Goal: Transaction & Acquisition: Purchase product/service

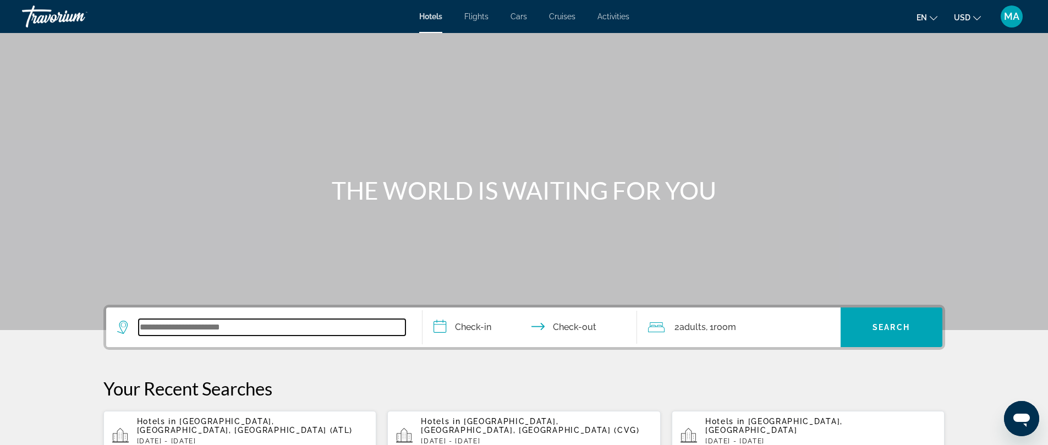
click at [227, 322] on input "Search widget" at bounding box center [272, 327] width 267 height 17
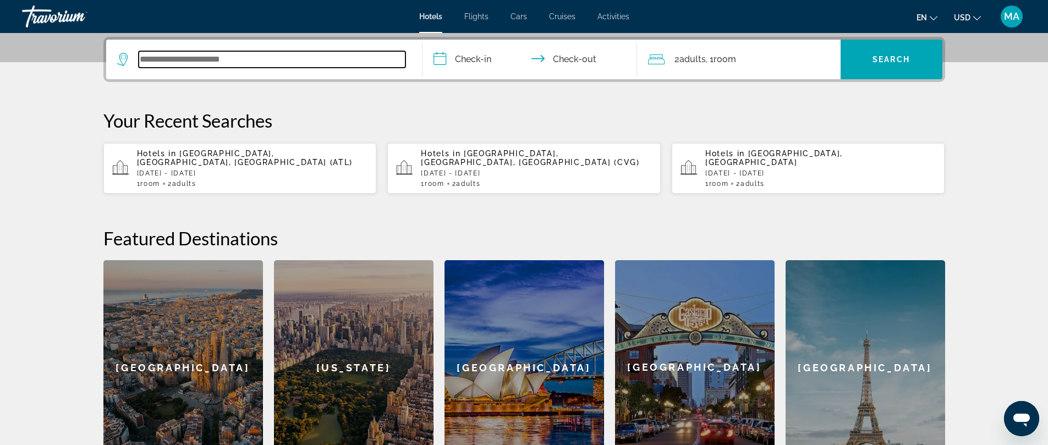
scroll to position [269, 0]
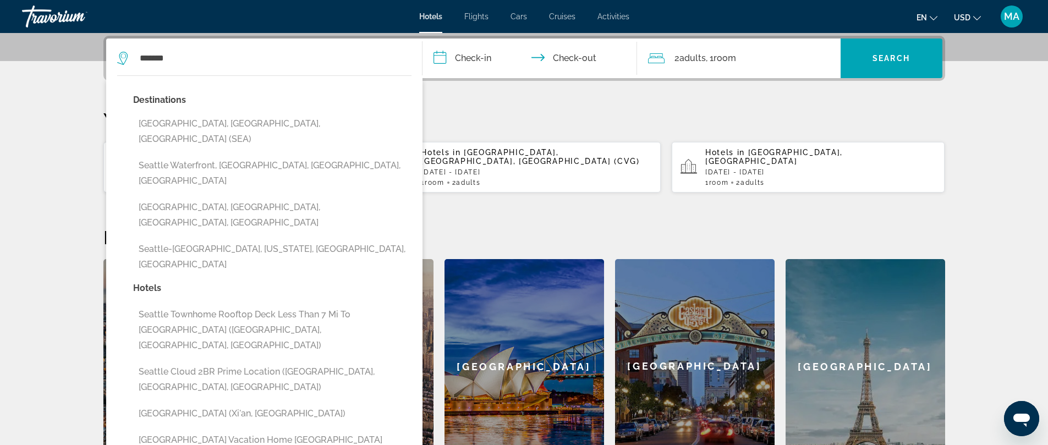
click at [188, 239] on button "Seattle-Tacoma International Airport, Washington, WA, United States" at bounding box center [272, 257] width 278 height 36
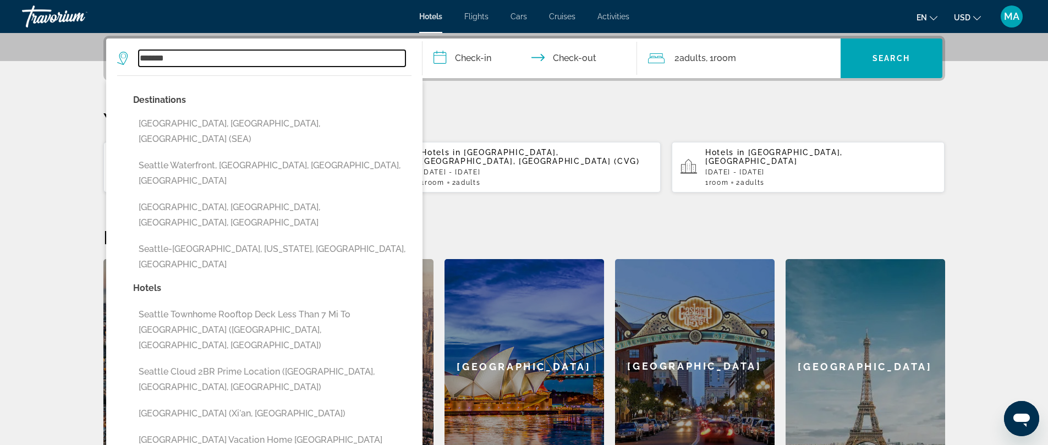
type input "**********"
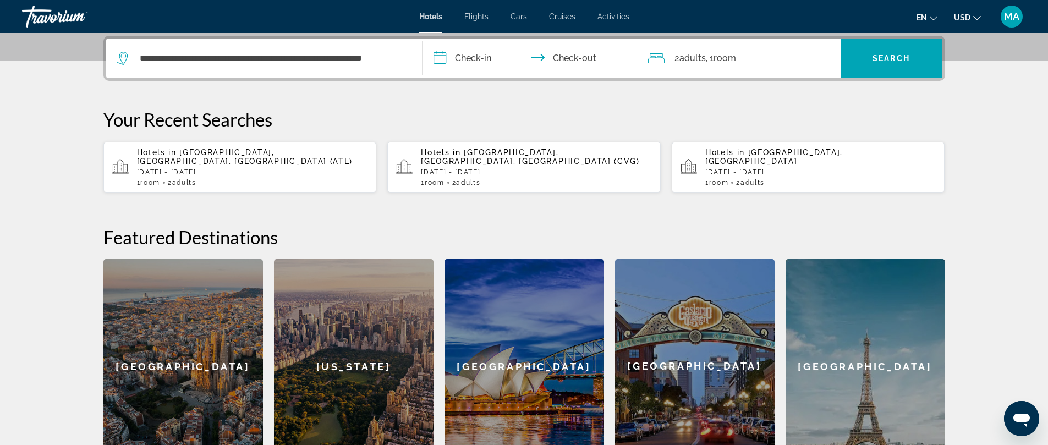
click at [480, 51] on input "**********" at bounding box center [532, 60] width 219 height 43
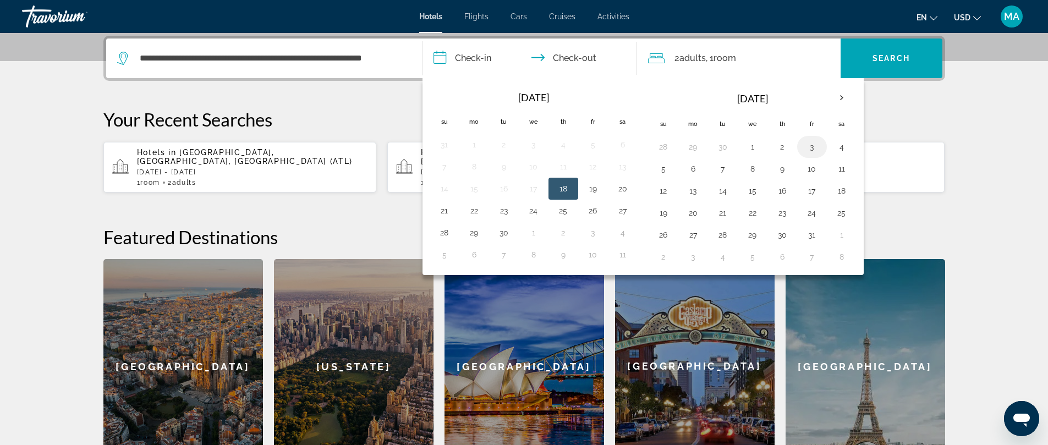
click at [810, 146] on button "3" at bounding box center [813, 146] width 18 height 15
click at [692, 166] on button "6" at bounding box center [694, 168] width 18 height 15
type input "**********"
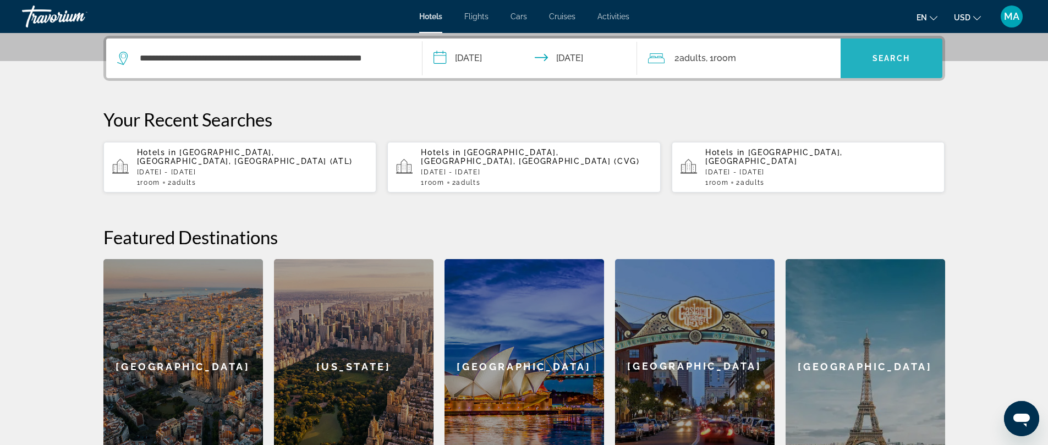
click at [892, 50] on span "Search widget" at bounding box center [892, 58] width 102 height 26
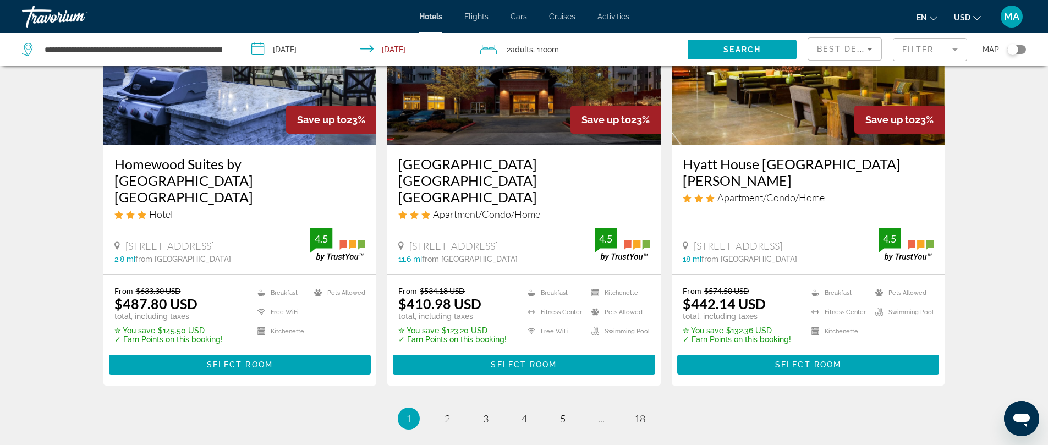
scroll to position [1428, 0]
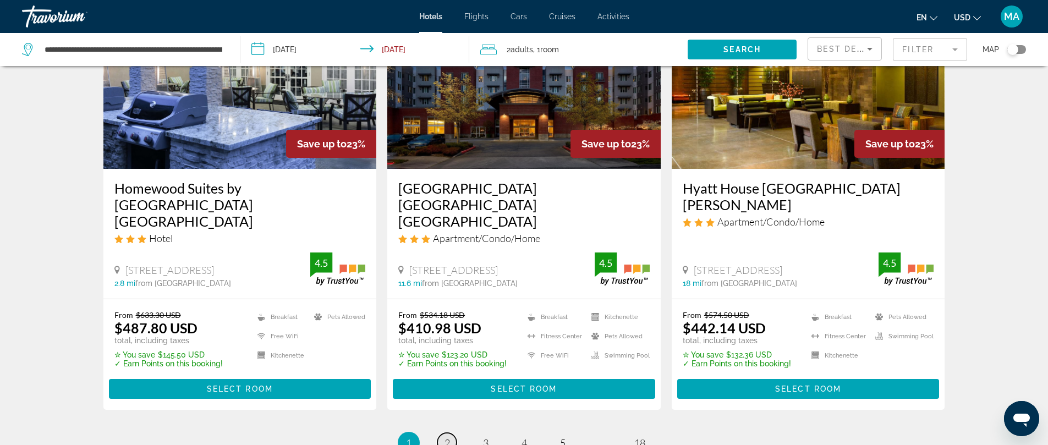
click at [446, 437] on span "2" at bounding box center [448, 443] width 6 height 12
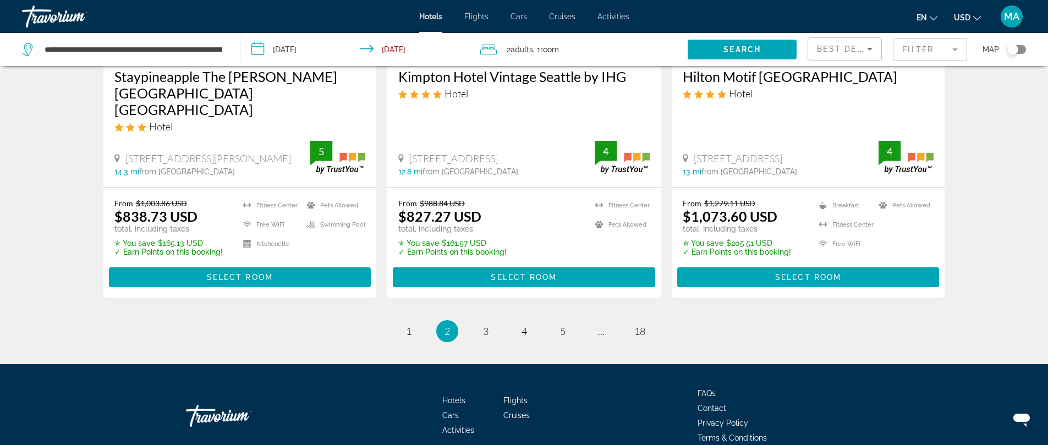
scroll to position [1494, 0]
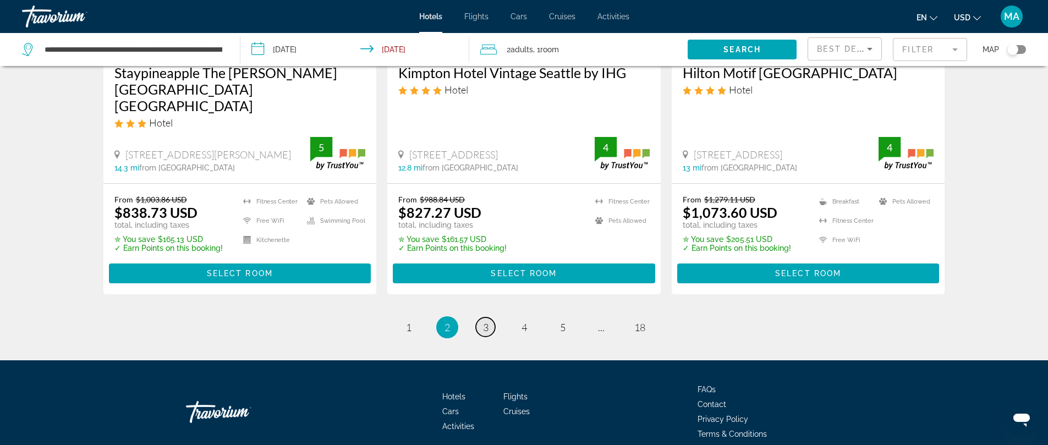
click at [486, 321] on span "3" at bounding box center [486, 327] width 6 height 12
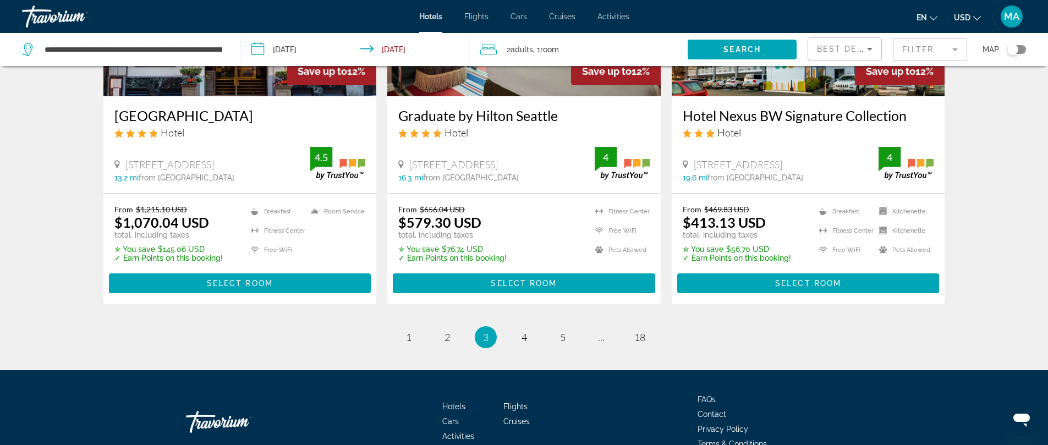
scroll to position [1482, 0]
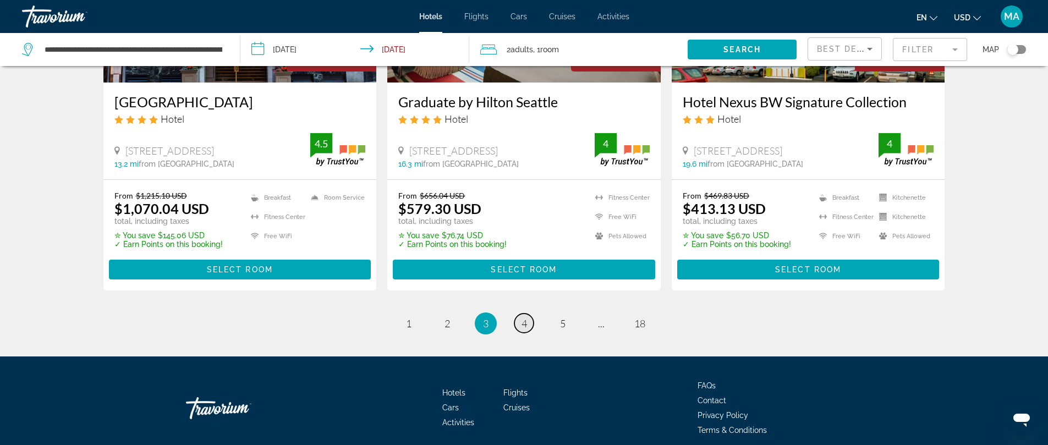
click at [522, 318] on span "4" at bounding box center [525, 324] width 6 height 12
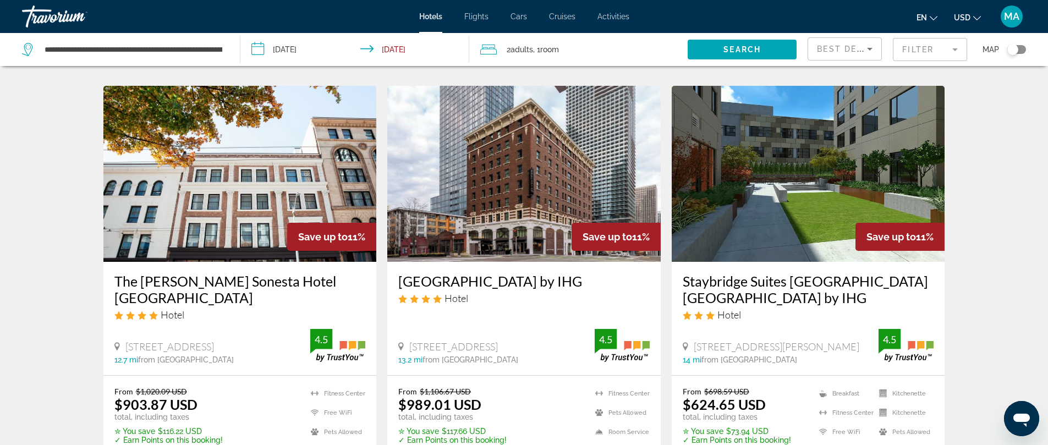
scroll to position [1511, 0]
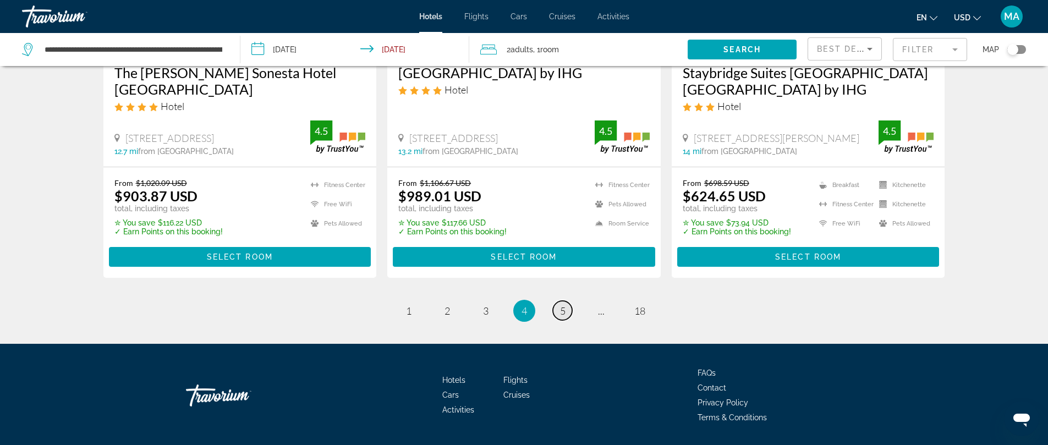
click at [566, 301] on link "page 5" at bounding box center [562, 310] width 19 height 19
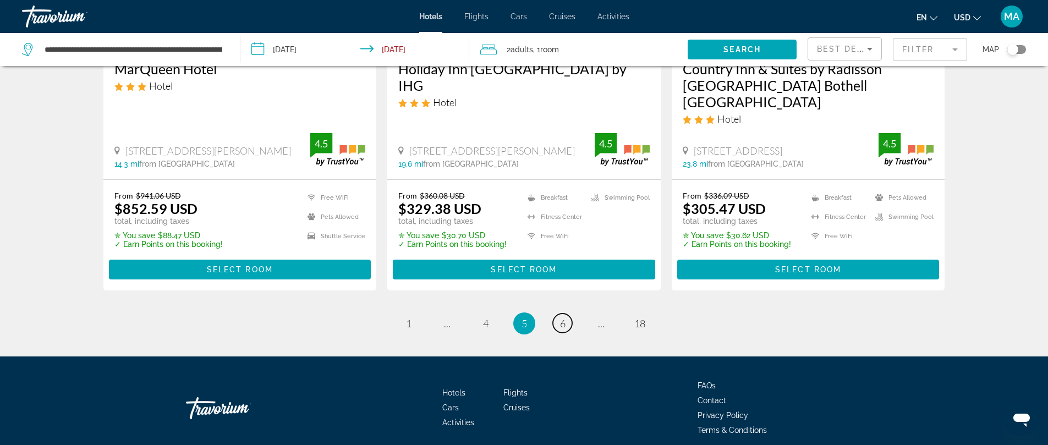
scroll to position [1499, 0]
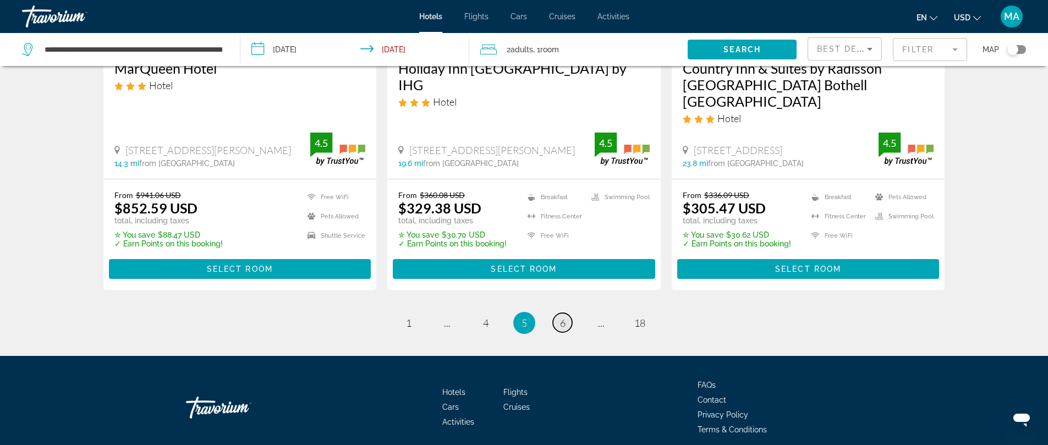
click at [561, 317] on span "6" at bounding box center [563, 323] width 6 height 12
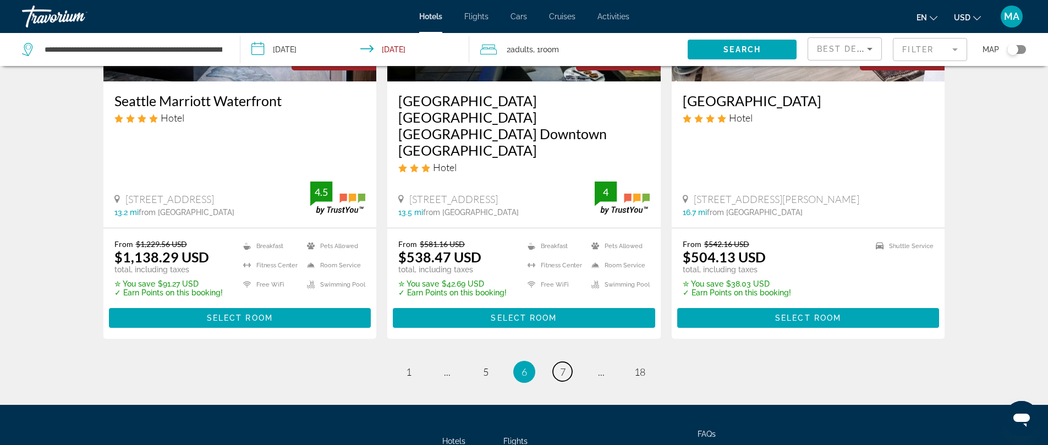
scroll to position [1511, 0]
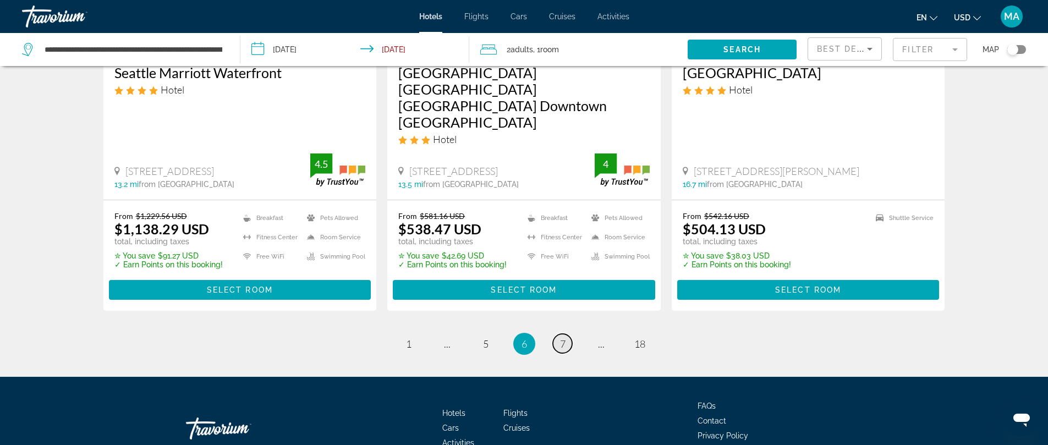
click at [560, 338] on span "7" at bounding box center [563, 344] width 6 height 12
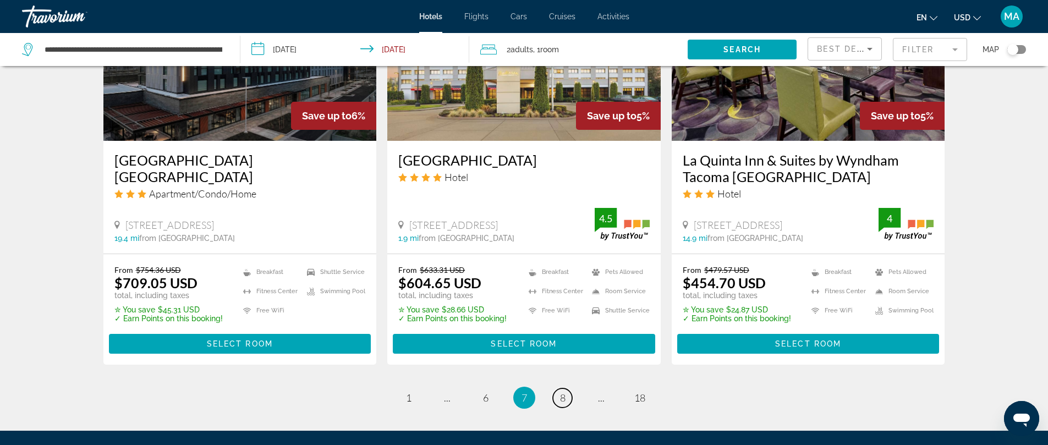
scroll to position [1410, 0]
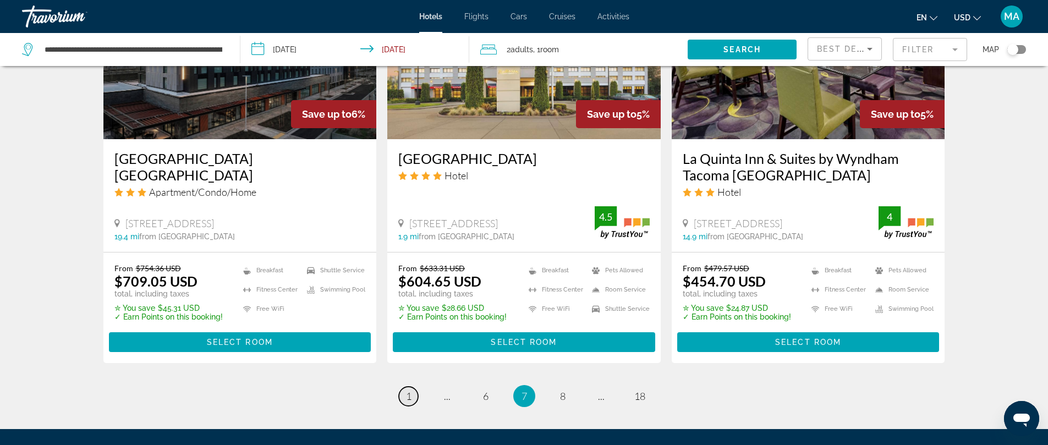
click at [408, 390] on span "1" at bounding box center [409, 396] width 6 height 12
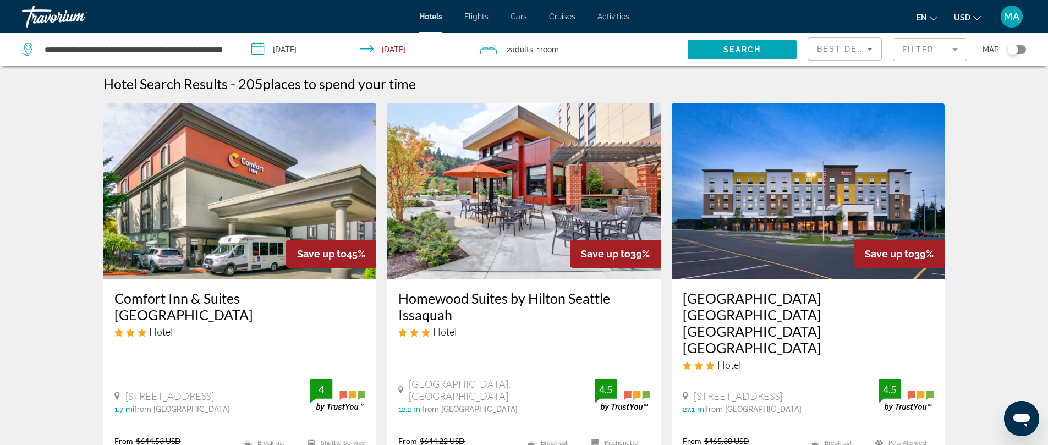
scroll to position [2, 0]
click at [267, 44] on input "**********" at bounding box center [358, 51] width 234 height 36
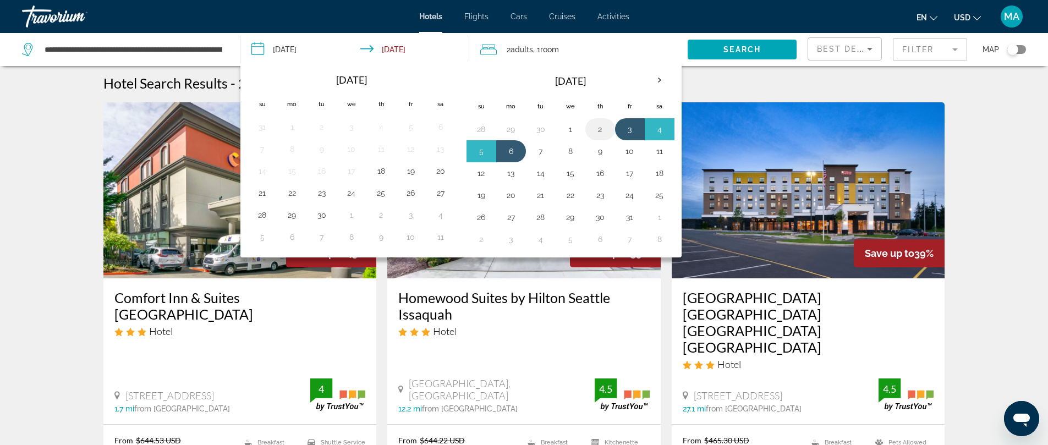
click at [599, 127] on button "2" at bounding box center [601, 129] width 18 height 15
click at [522, 142] on table "Oct 2025 Su Mo Tu We Th Fr Sa 28 29 30 1 2 3 4 5 6 7 8 9 10 11 12 13 14 15 16 1…" at bounding box center [571, 159] width 208 height 183
click at [510, 151] on button "6" at bounding box center [512, 151] width 18 height 15
type input "**********"
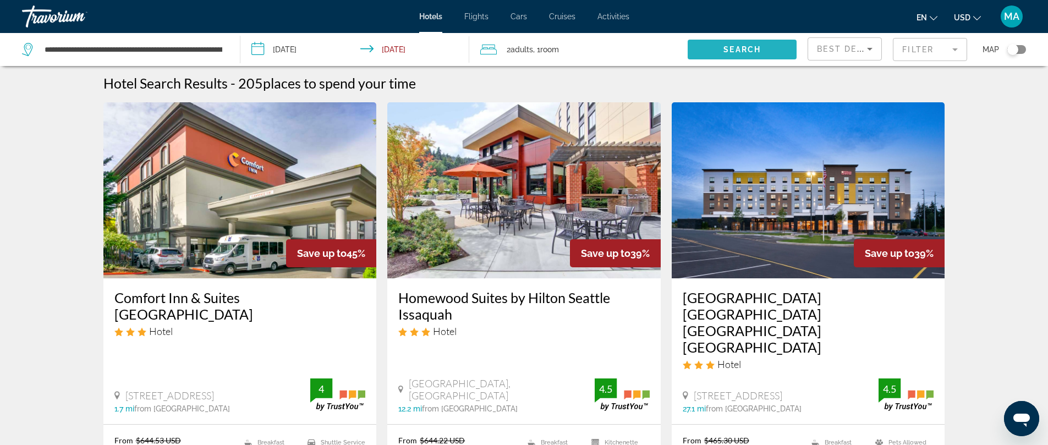
click at [710, 47] on span "Search widget" at bounding box center [742, 49] width 109 height 26
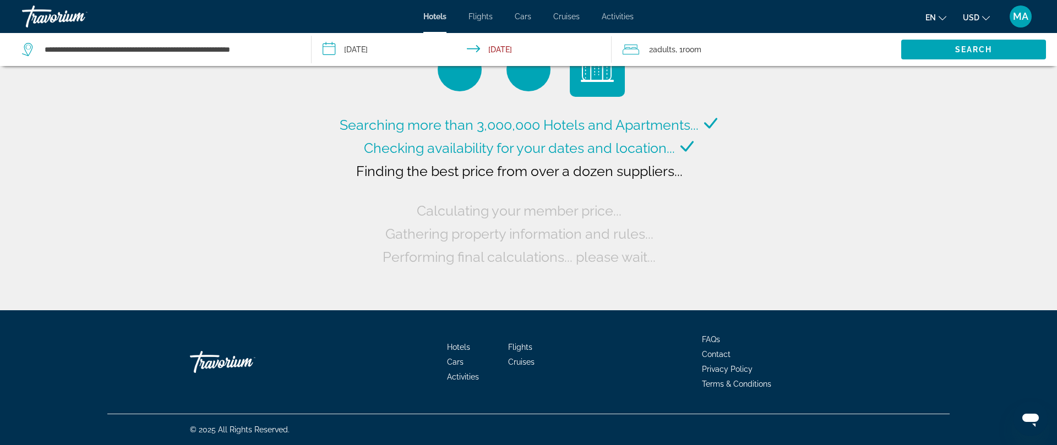
click at [788, 111] on div "Searching more than 3,000,000 Hotels and Apartments... Checking availability fo…" at bounding box center [528, 155] width 1057 height 310
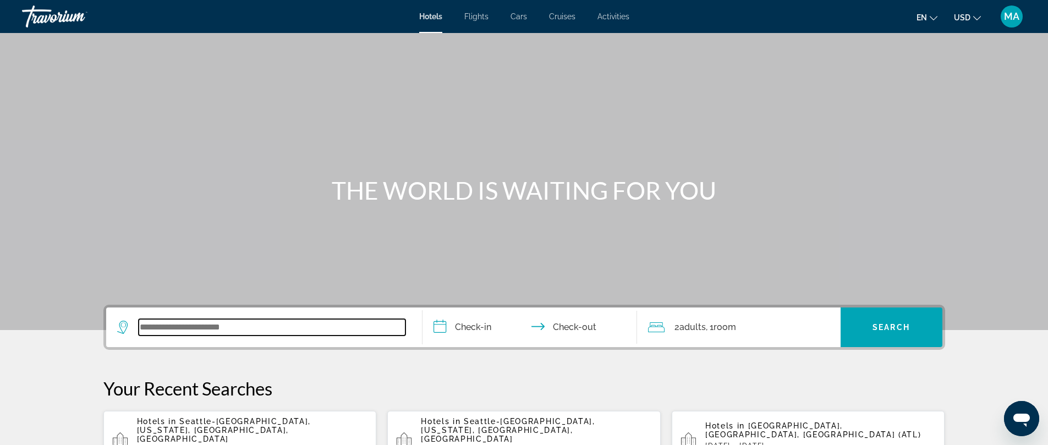
click at [139, 321] on input "Search widget" at bounding box center [272, 327] width 267 height 17
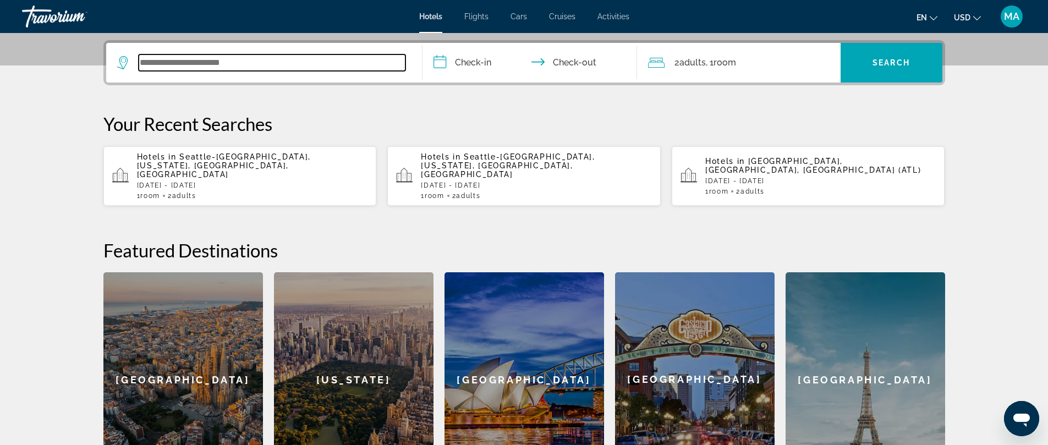
scroll to position [269, 0]
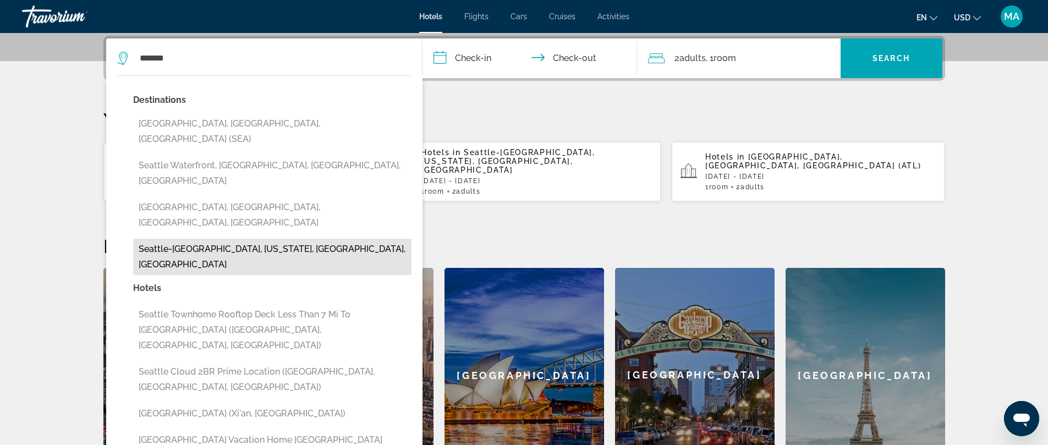
click at [171, 239] on button "Seattle-Tacoma International Airport, Washington, WA, United States" at bounding box center [272, 257] width 278 height 36
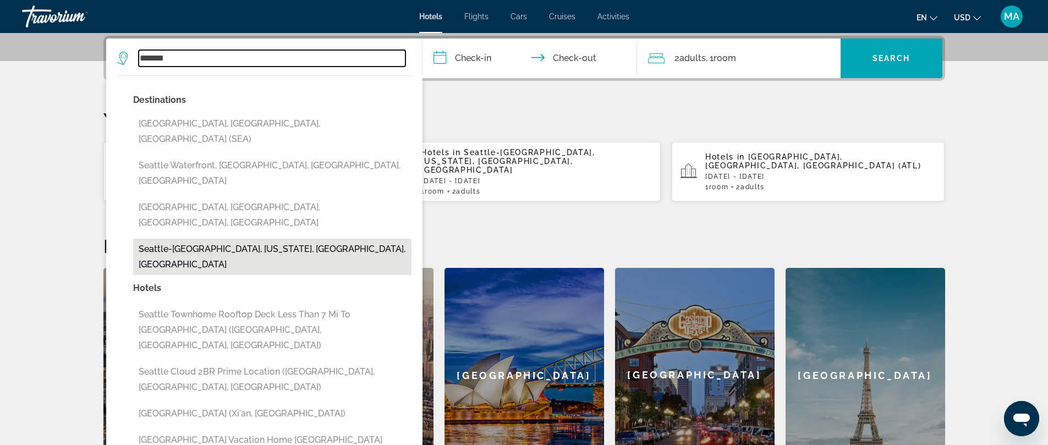
type input "**********"
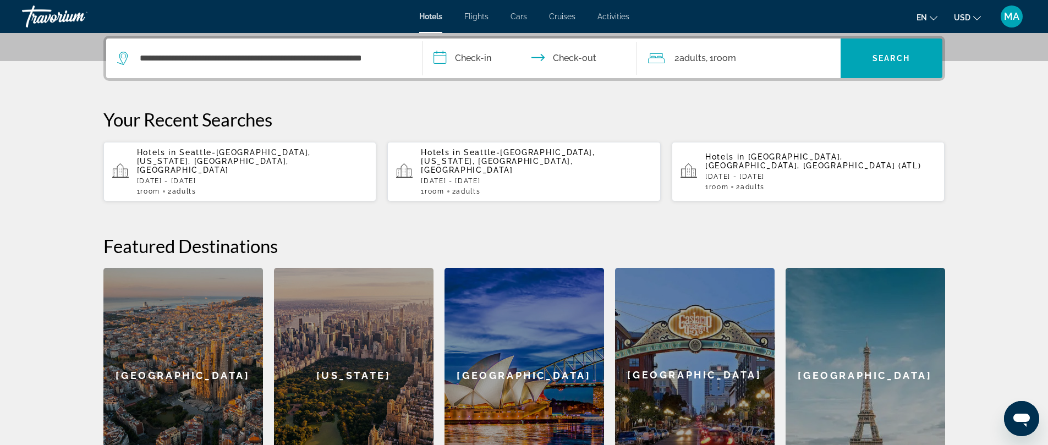
click at [467, 49] on input "**********" at bounding box center [532, 60] width 219 height 43
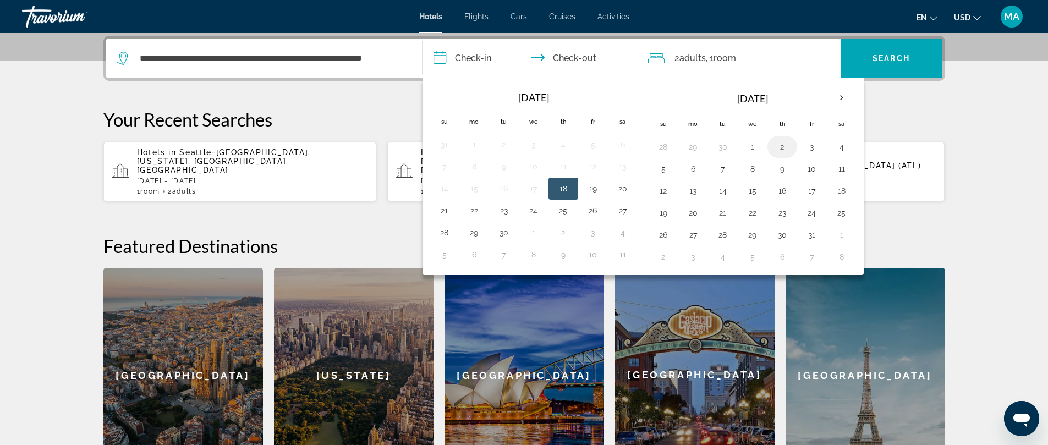
click at [783, 144] on button "2" at bounding box center [783, 146] width 18 height 15
click at [577, 53] on input "**********" at bounding box center [532, 60] width 219 height 43
click at [693, 169] on button "6" at bounding box center [694, 168] width 18 height 15
type input "**********"
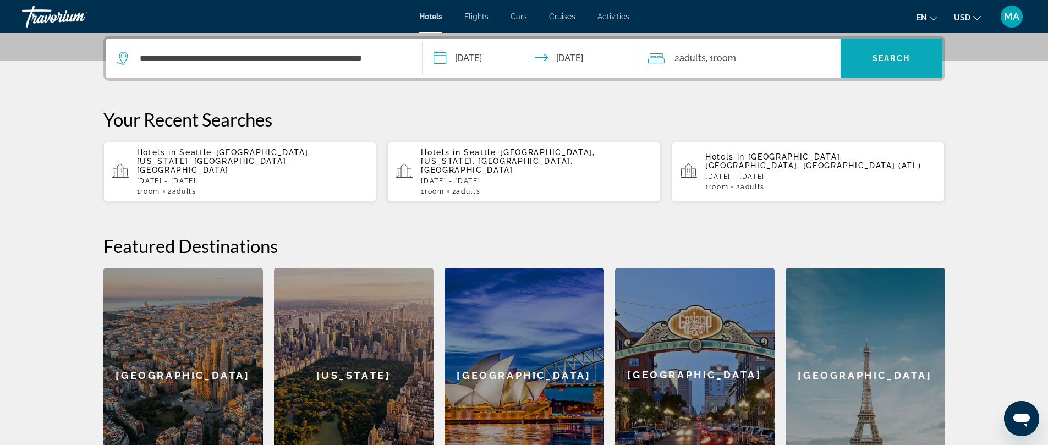
click at [891, 57] on span "Search" at bounding box center [891, 58] width 37 height 9
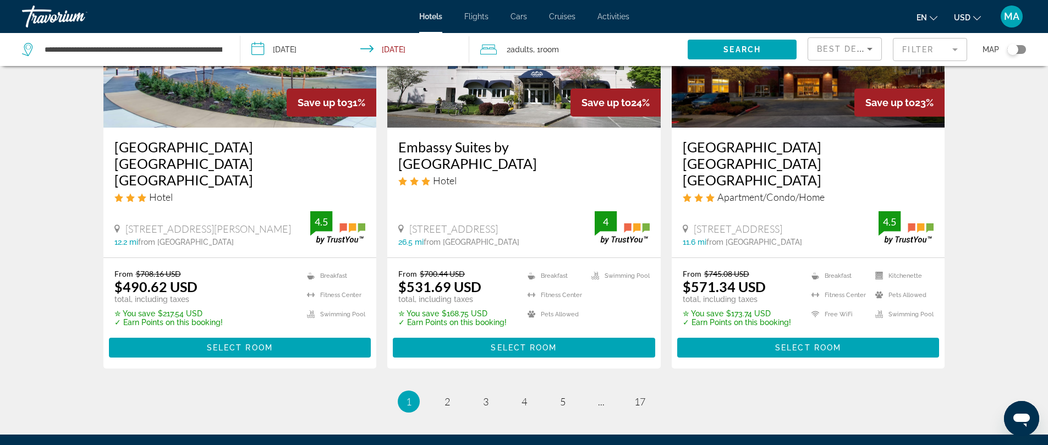
scroll to position [1470, 0]
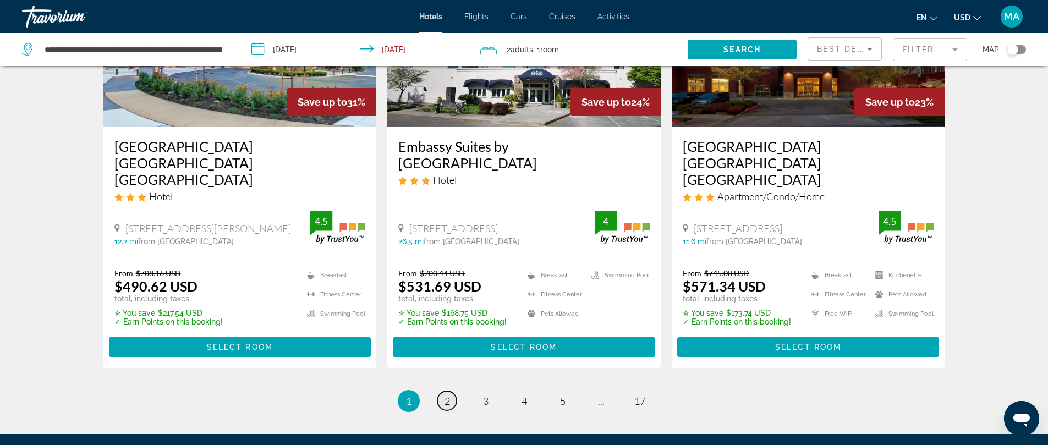
click at [448, 395] on span "2" at bounding box center [448, 401] width 6 height 12
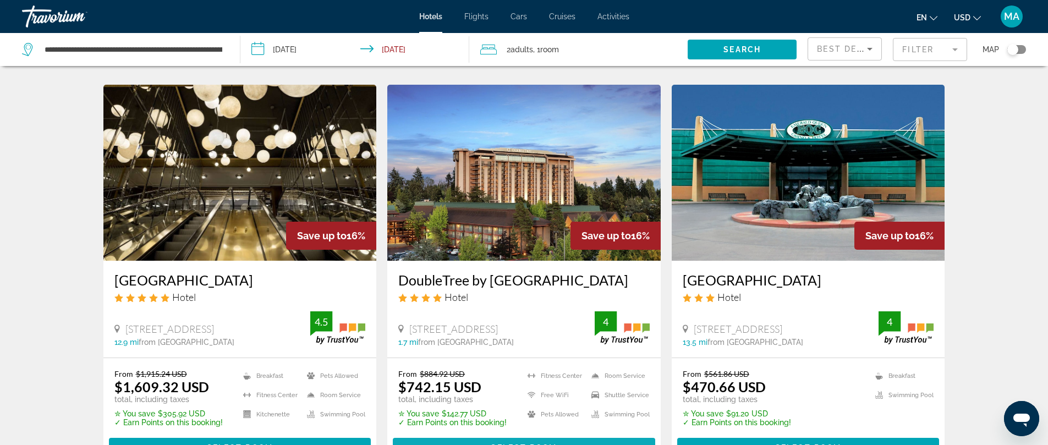
scroll to position [1339, 0]
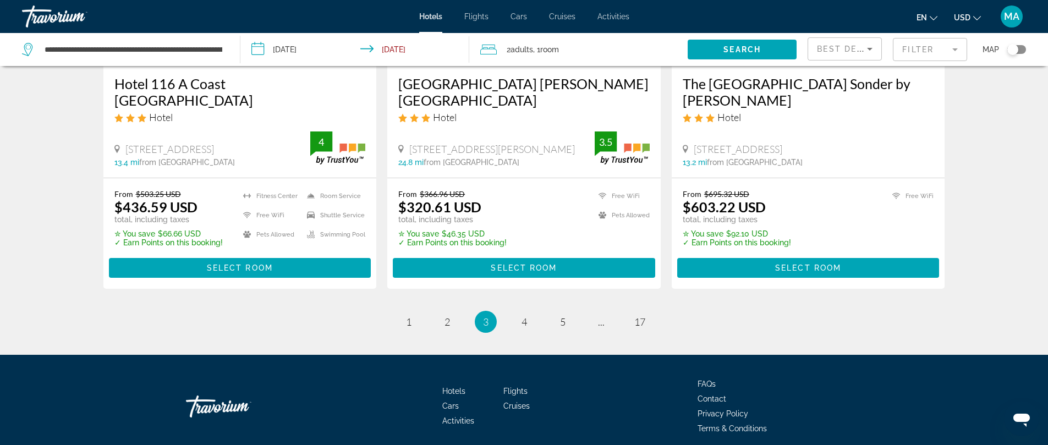
scroll to position [1501, 0]
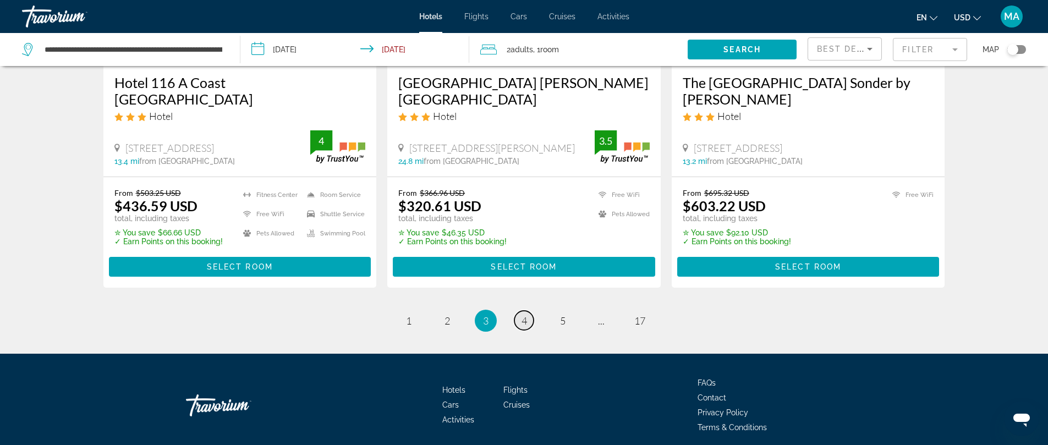
click at [522, 315] on span "4" at bounding box center [525, 321] width 6 height 12
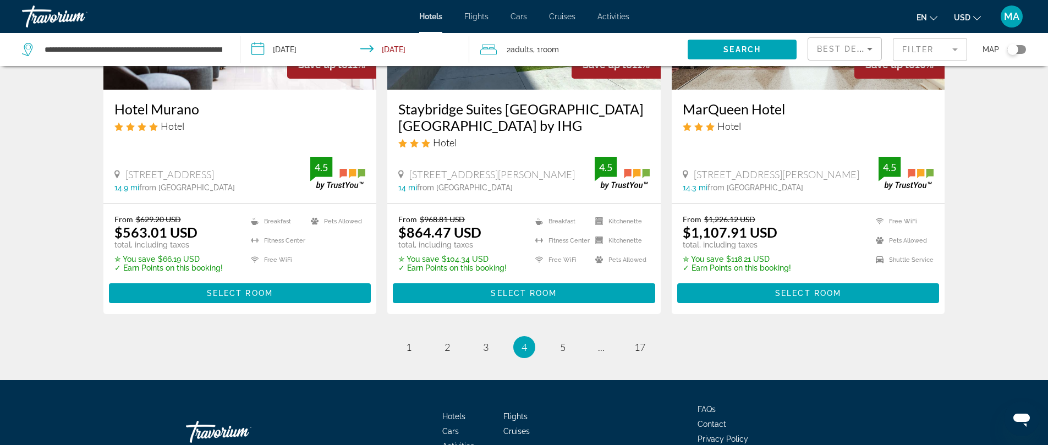
scroll to position [1512, 0]
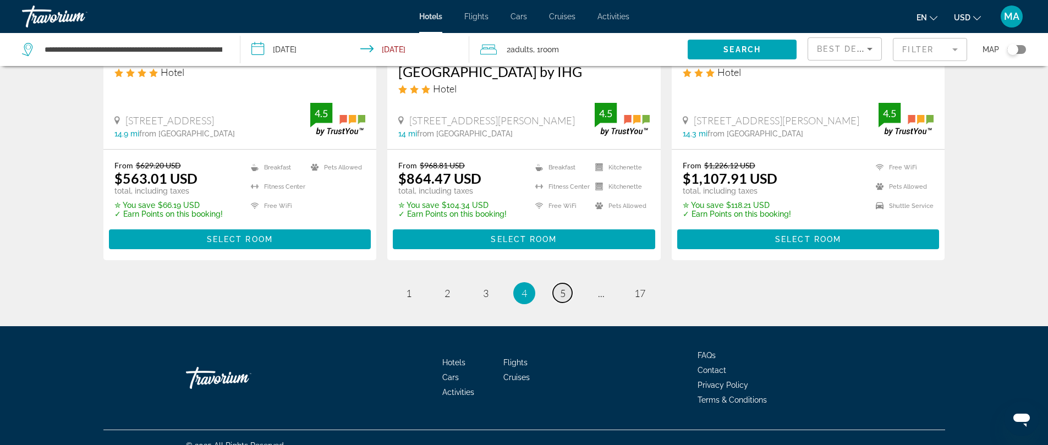
click at [558, 283] on link "page 5" at bounding box center [562, 292] width 19 height 19
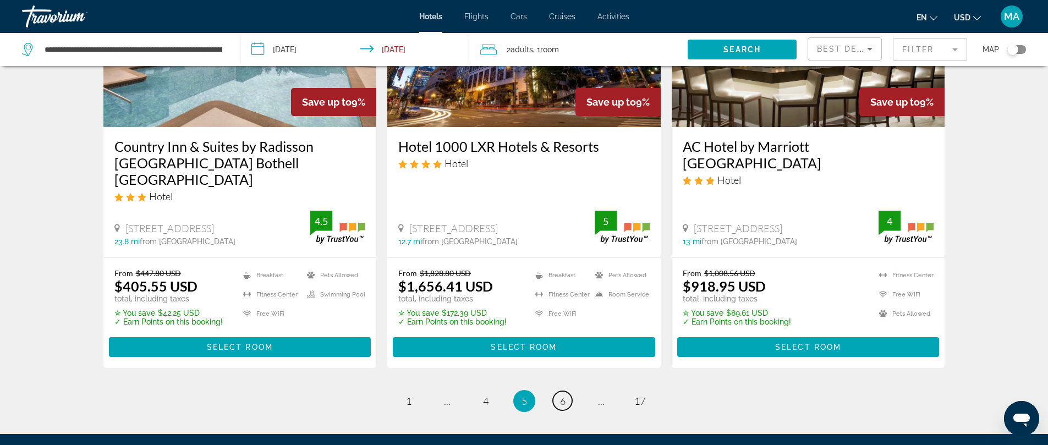
scroll to position [1511, 0]
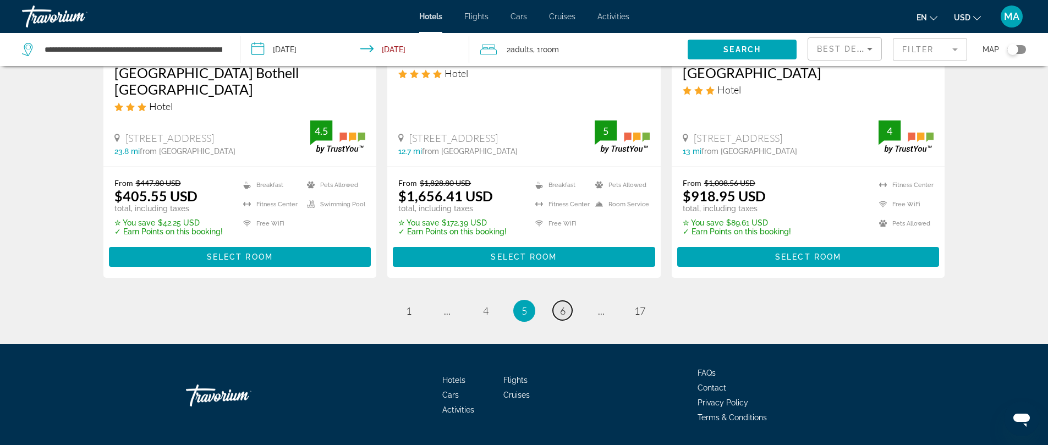
click at [563, 305] on span "6" at bounding box center [563, 311] width 6 height 12
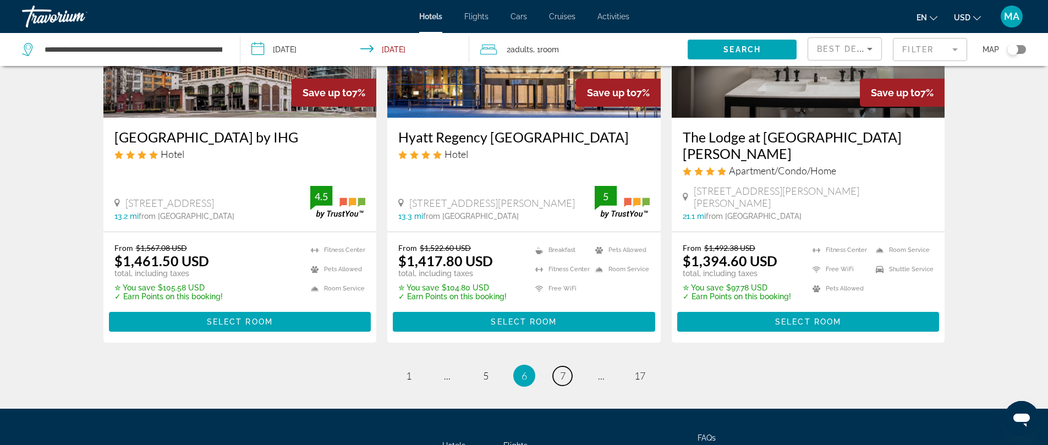
scroll to position [1478, 0]
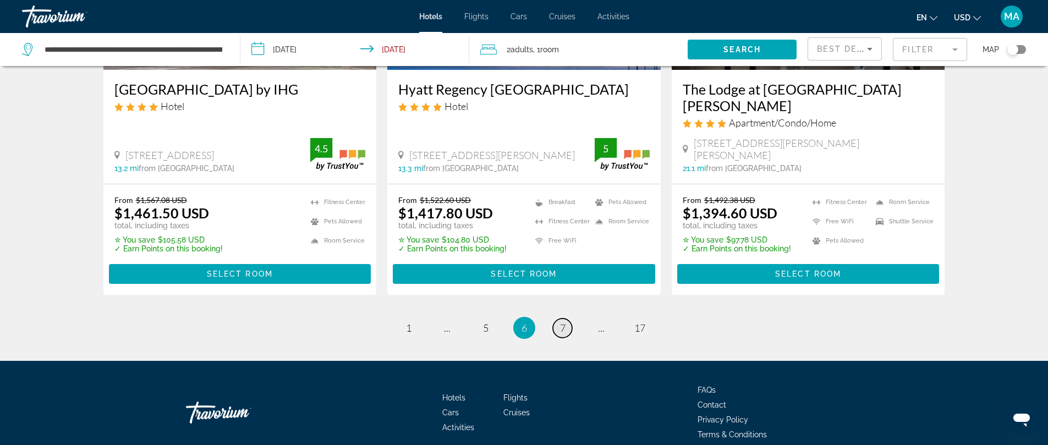
click at [562, 322] on span "7" at bounding box center [563, 328] width 6 height 12
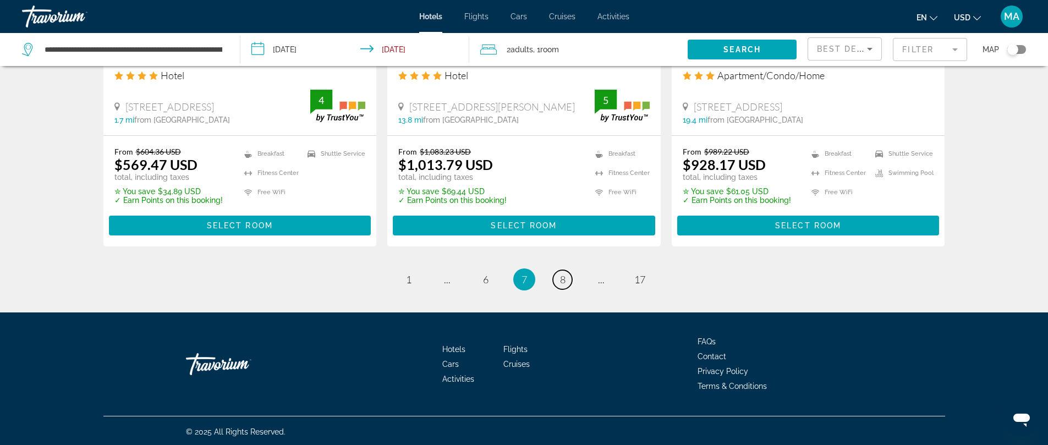
scroll to position [1500, 0]
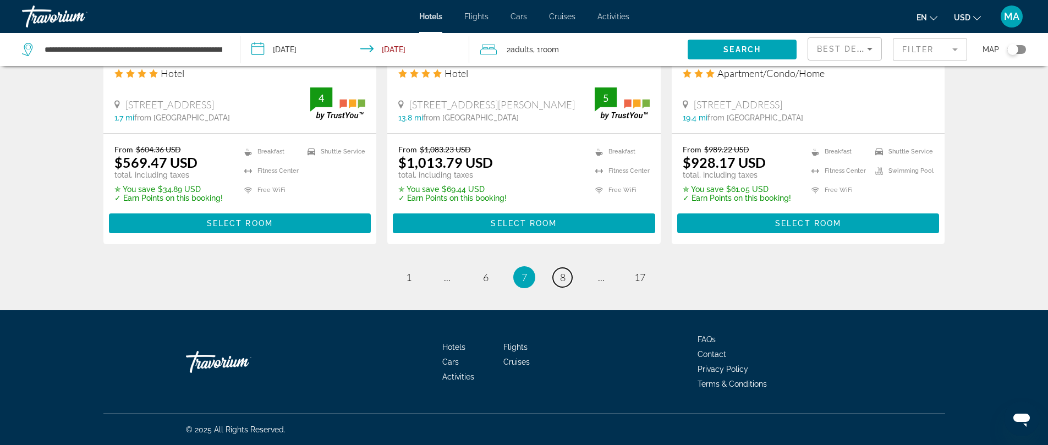
click at [561, 277] on span "8" at bounding box center [563, 277] width 6 height 12
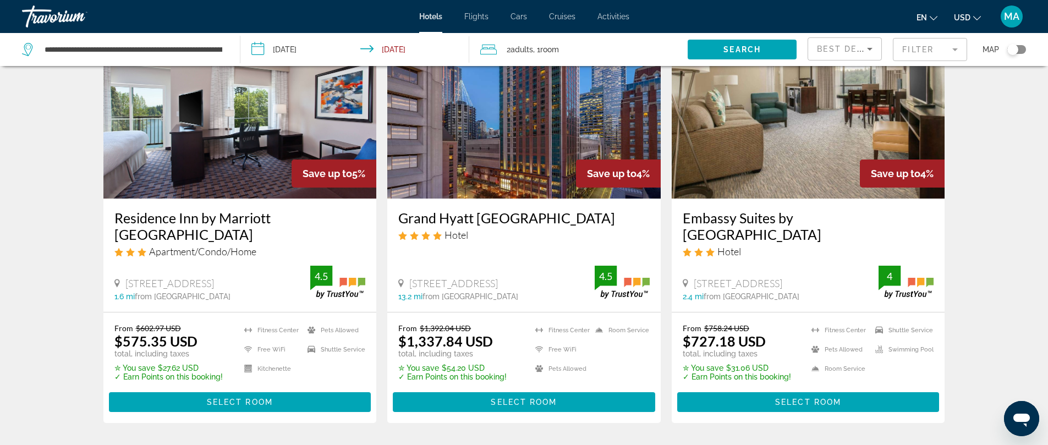
scroll to position [1399, 0]
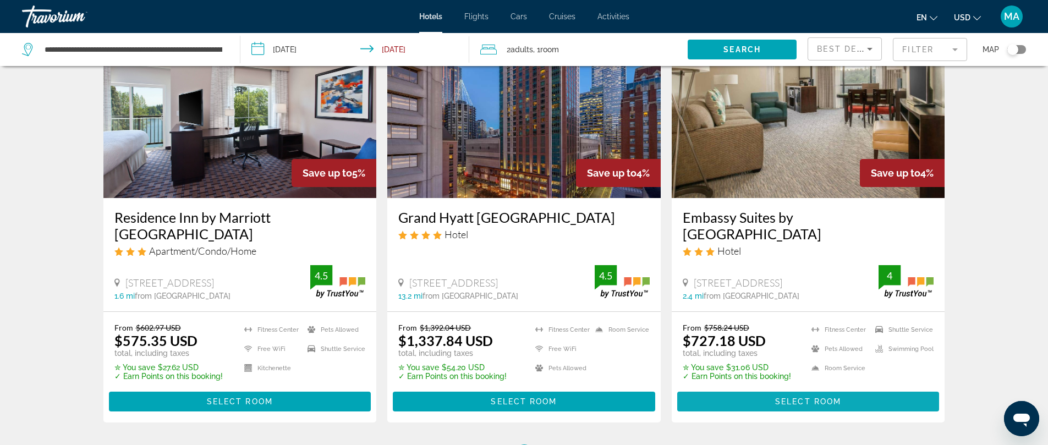
click at [791, 397] on span "Select Room" at bounding box center [809, 401] width 66 height 9
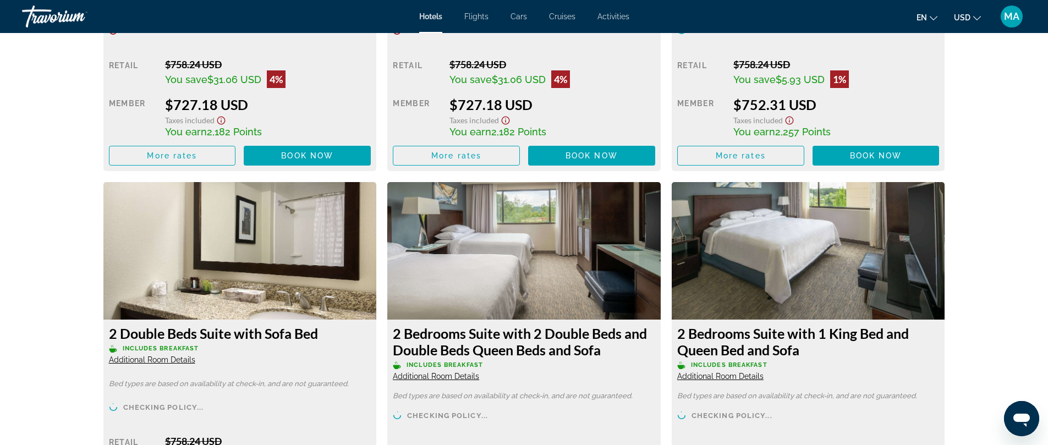
scroll to position [1745, 0]
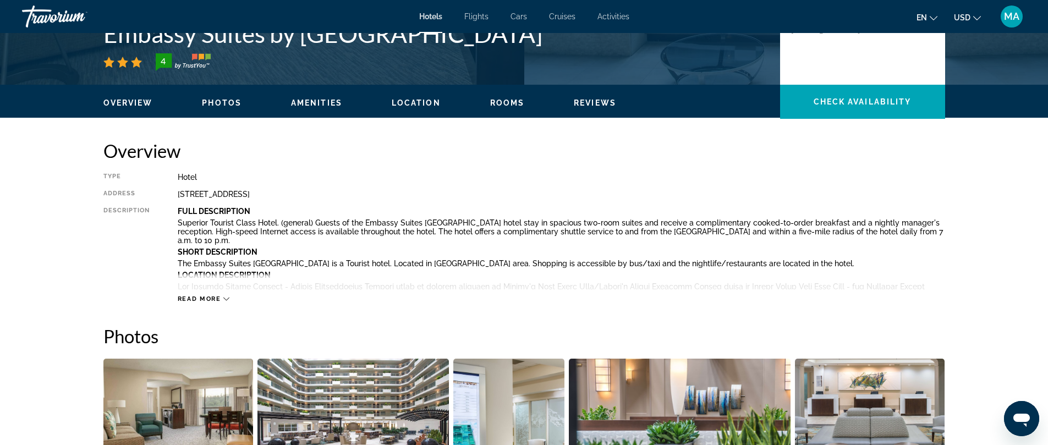
scroll to position [272, 0]
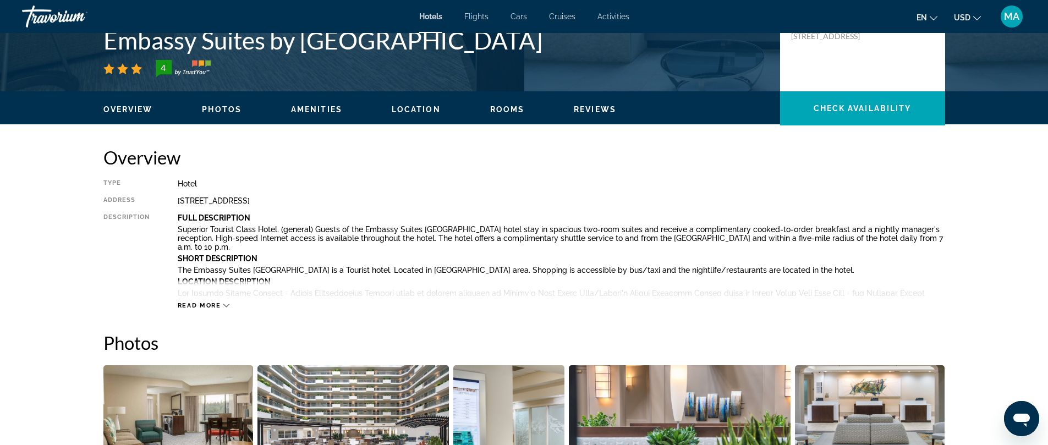
click at [227, 303] on icon "Main content" at bounding box center [226, 306] width 6 height 6
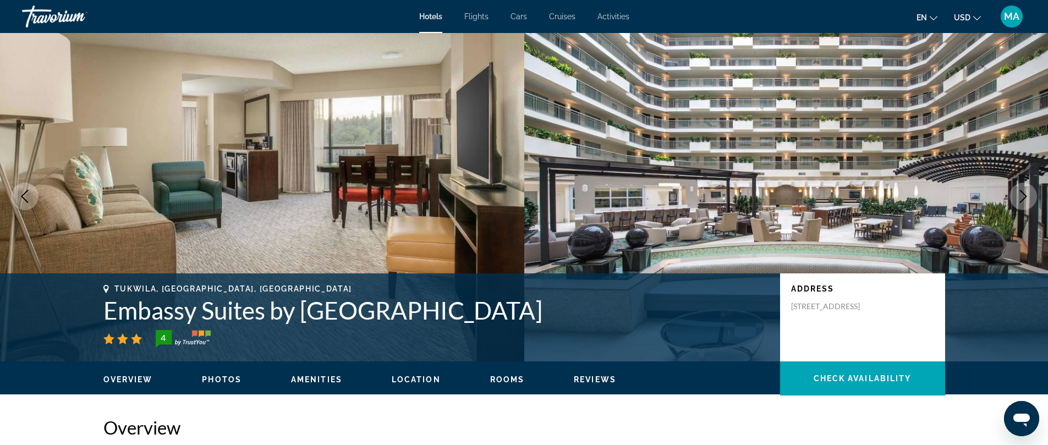
scroll to position [0, 0]
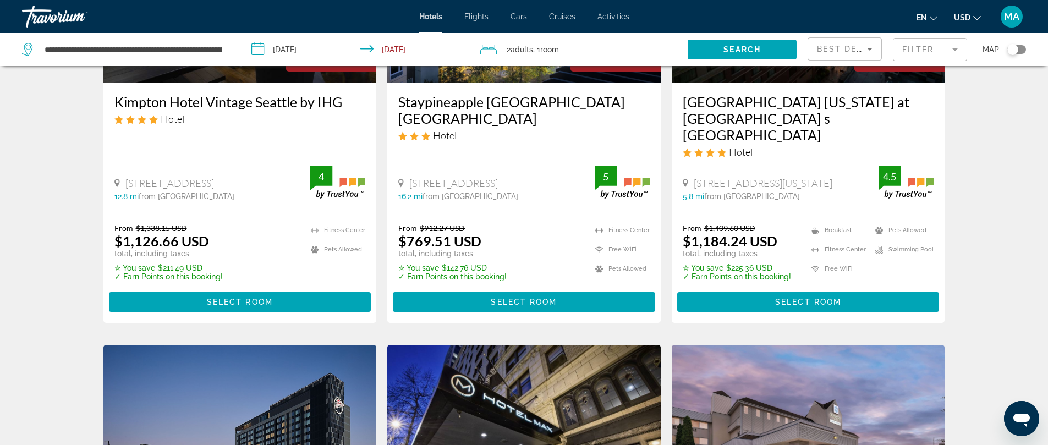
scroll to position [57, 0]
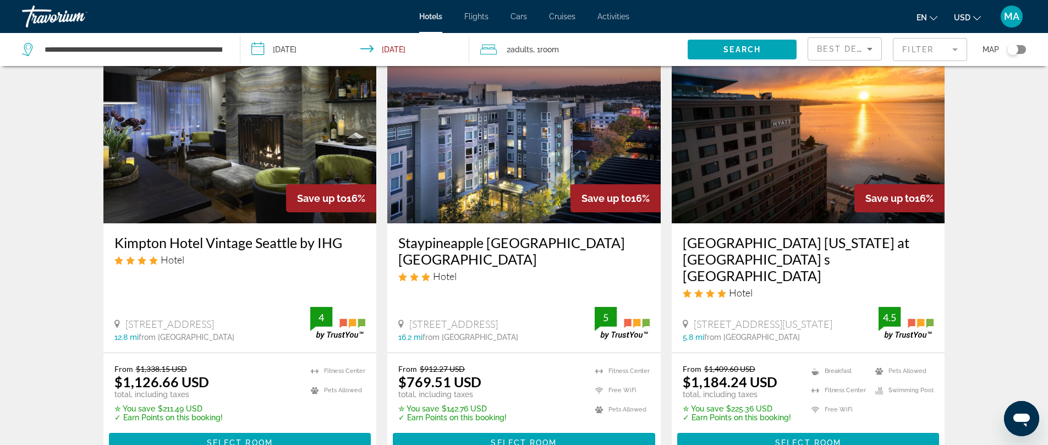
click at [302, 51] on input "**********" at bounding box center [358, 51] width 234 height 36
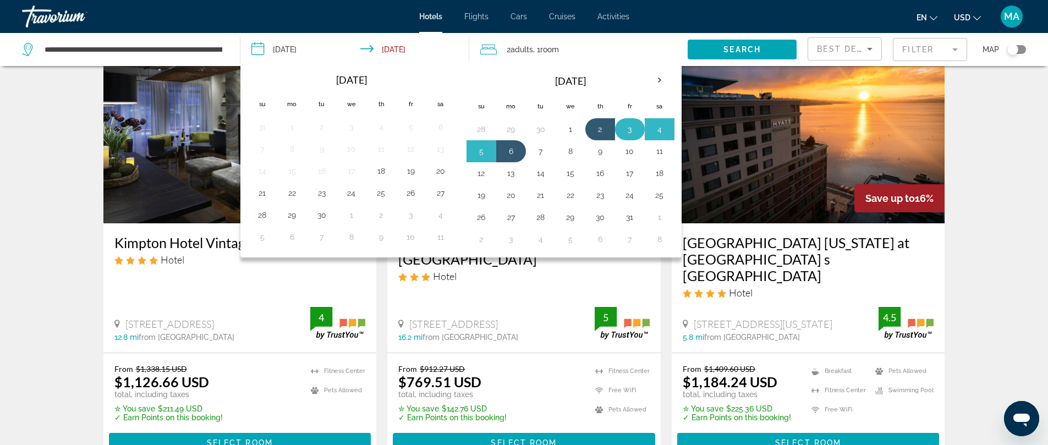
click at [626, 128] on button "3" at bounding box center [630, 129] width 18 height 15
click at [513, 150] on button "6" at bounding box center [512, 151] width 18 height 15
type input "**********"
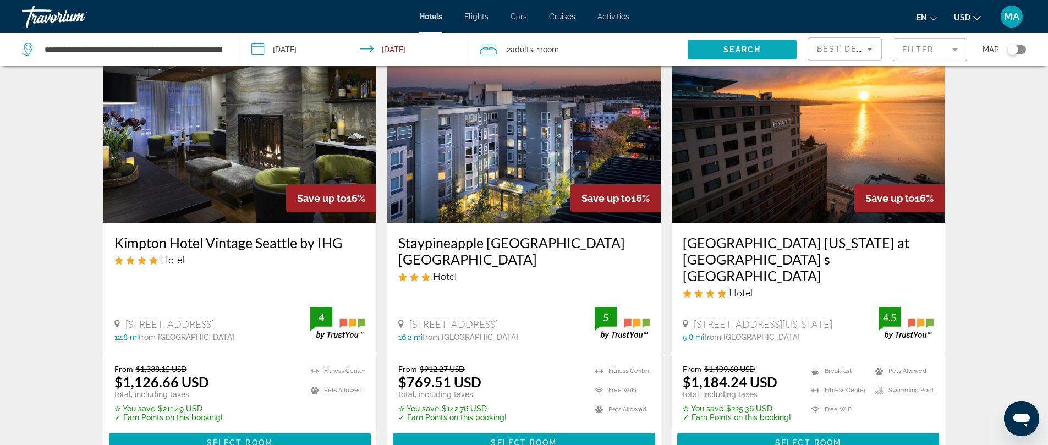
click at [738, 47] on span "Search" at bounding box center [742, 49] width 37 height 9
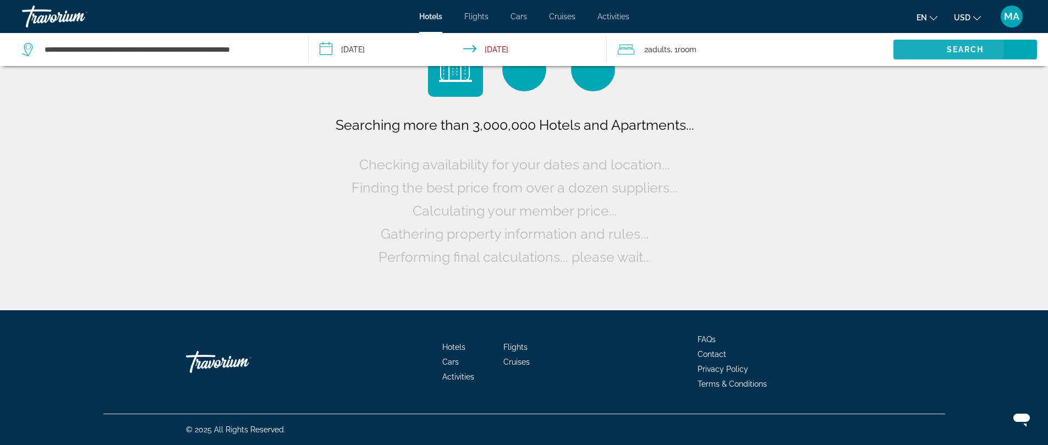
scroll to position [0, 0]
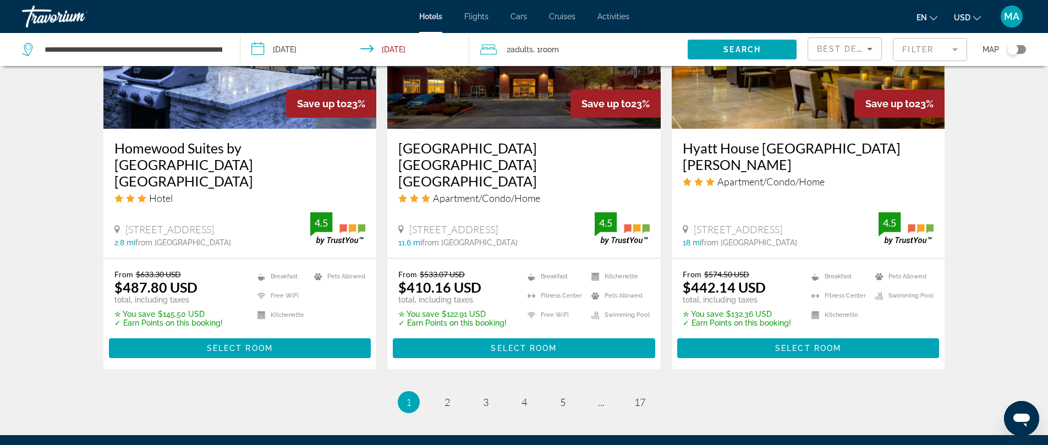
scroll to position [1433, 0]
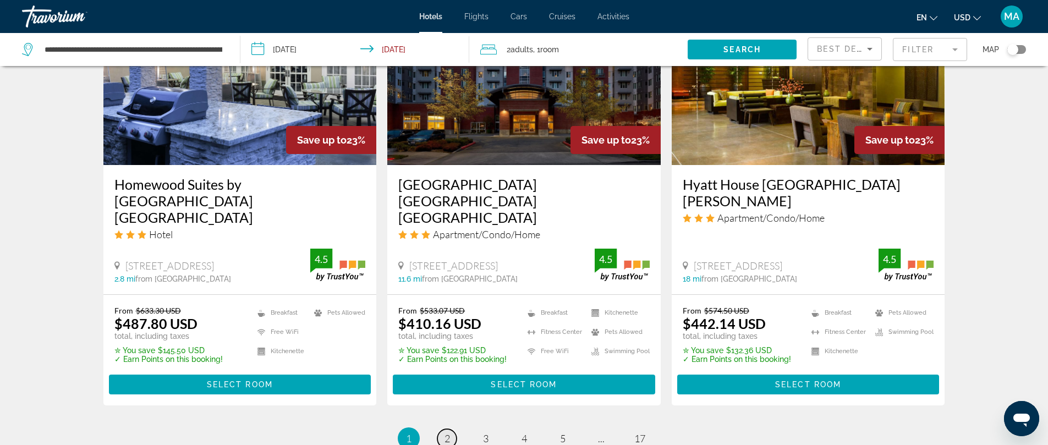
click at [446, 433] on span "2" at bounding box center [448, 439] width 6 height 12
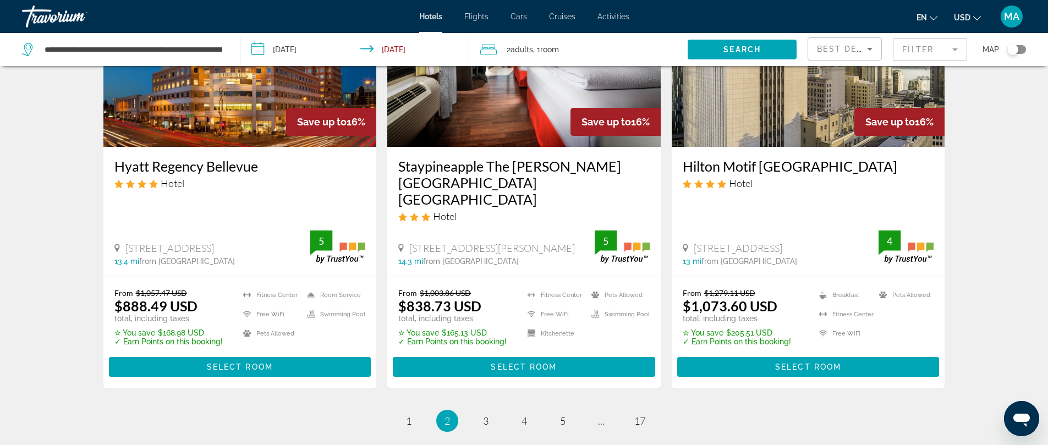
scroll to position [1480, 0]
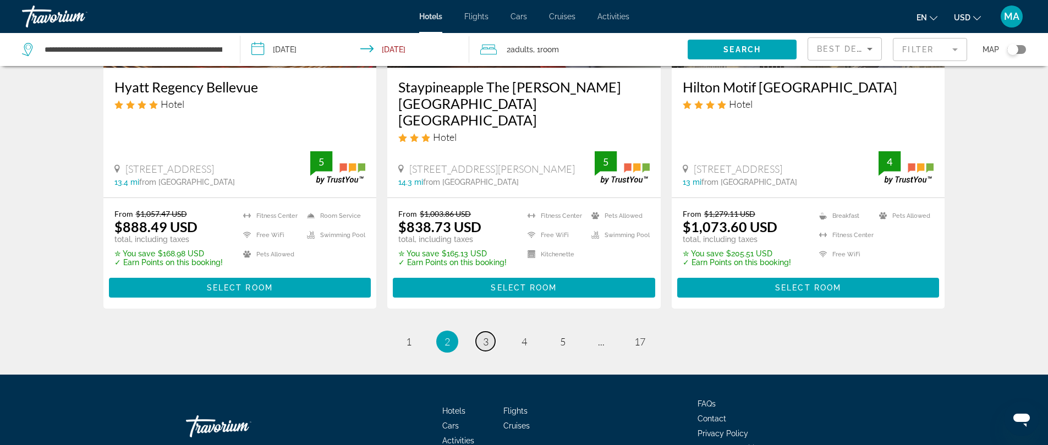
click at [484, 336] on span "3" at bounding box center [486, 342] width 6 height 12
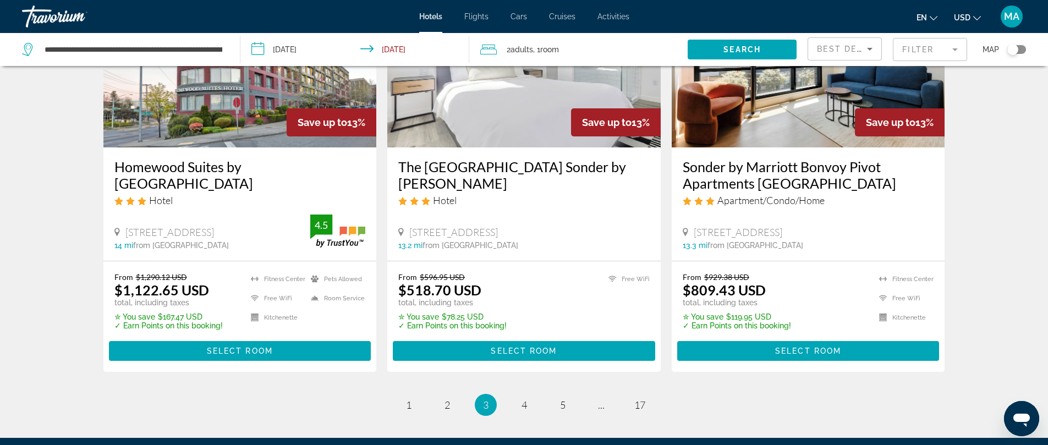
scroll to position [1416, 0]
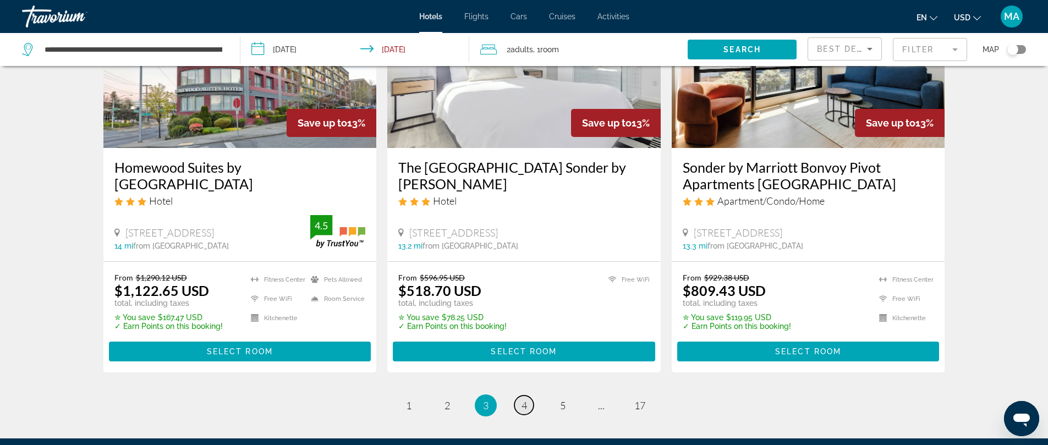
click at [523, 396] on link "page 4" at bounding box center [524, 405] width 19 height 19
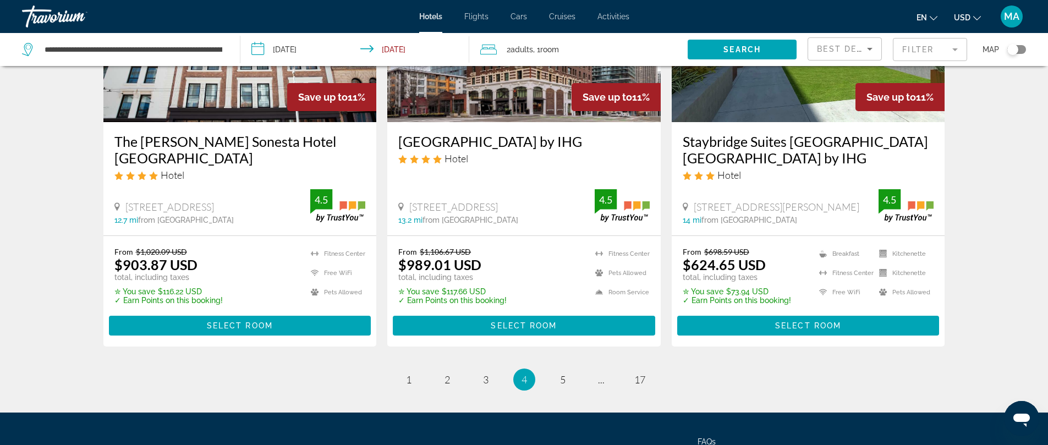
scroll to position [1443, 0]
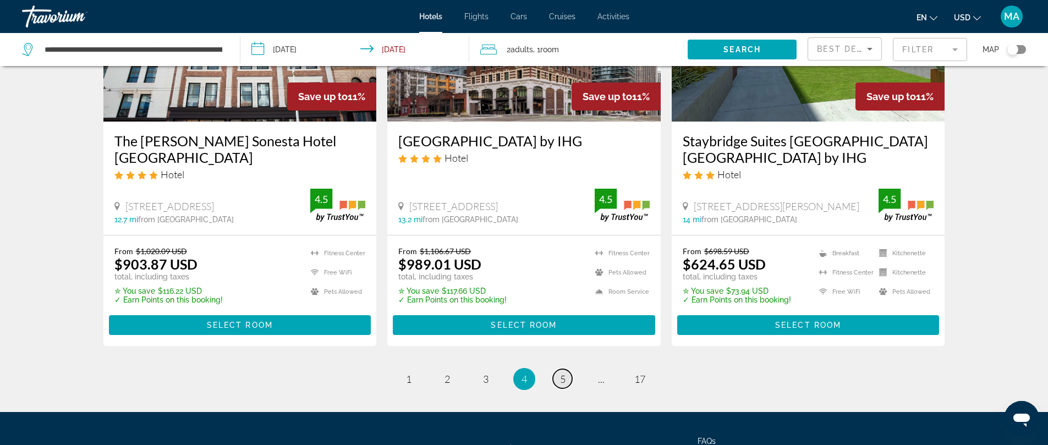
click at [558, 369] on link "page 5" at bounding box center [562, 378] width 19 height 19
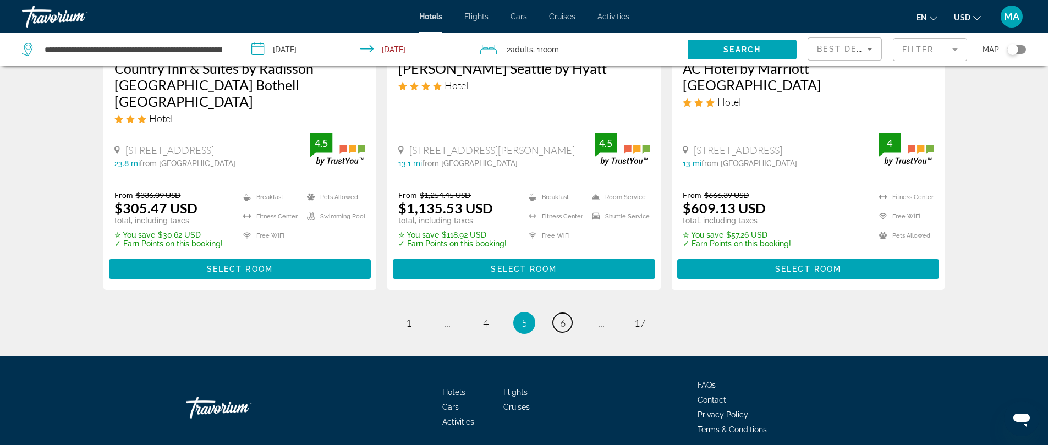
scroll to position [1517, 0]
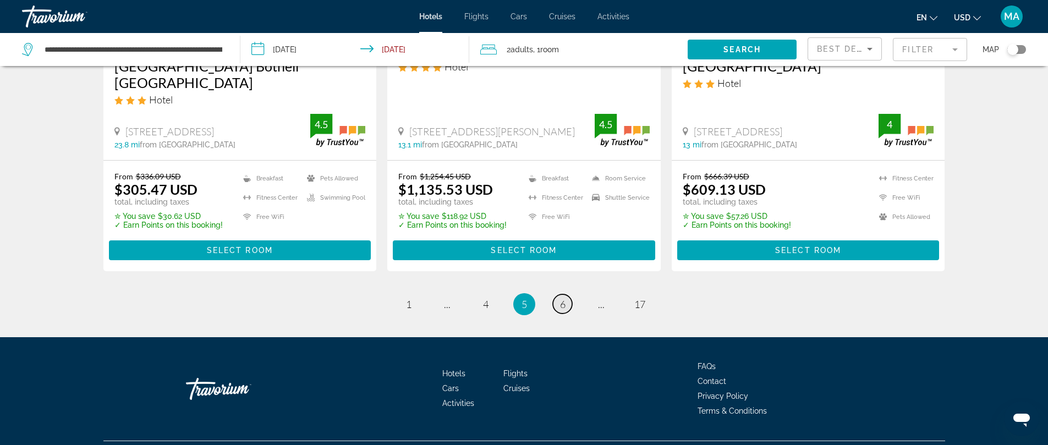
click at [565, 294] on link "page 6" at bounding box center [562, 303] width 19 height 19
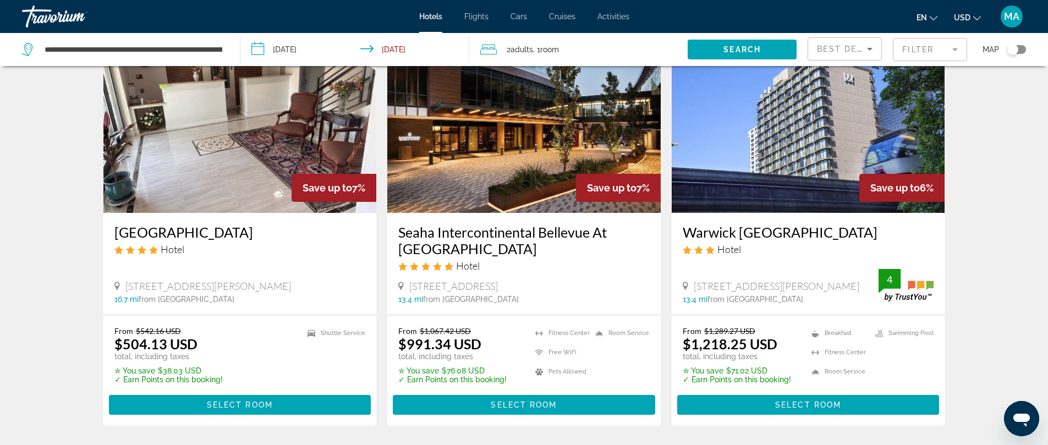
scroll to position [1407, 0]
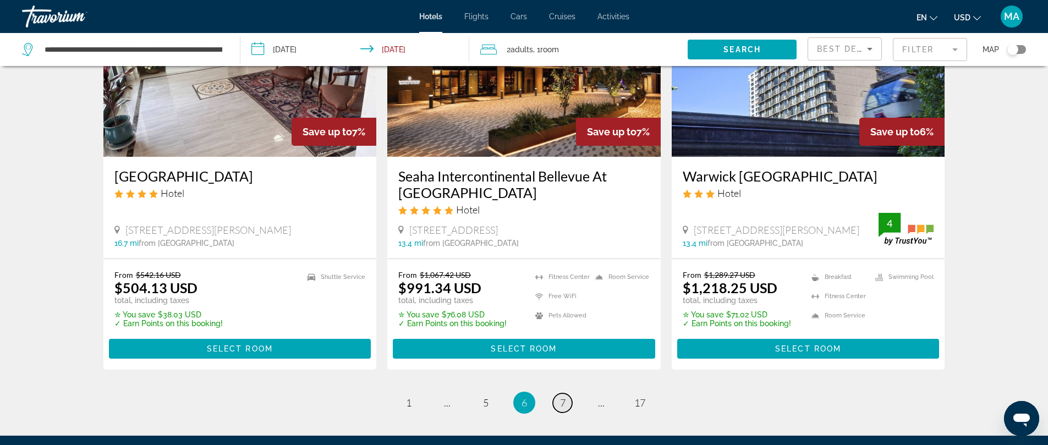
click at [568, 394] on link "page 7" at bounding box center [562, 403] width 19 height 19
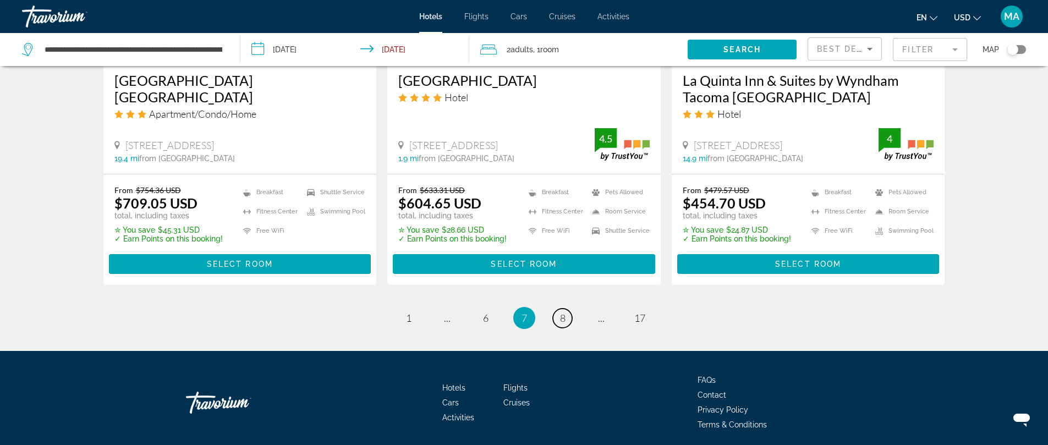
scroll to position [1494, 0]
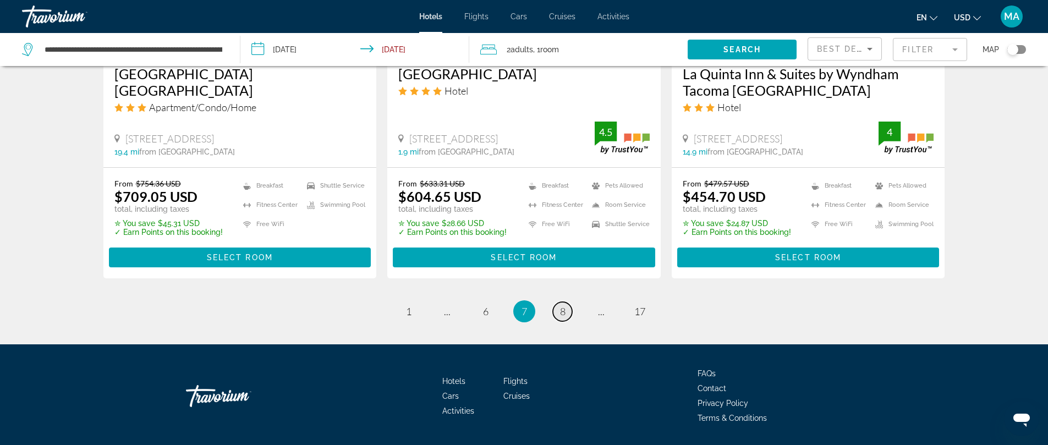
click at [564, 305] on span "8" at bounding box center [563, 311] width 6 height 12
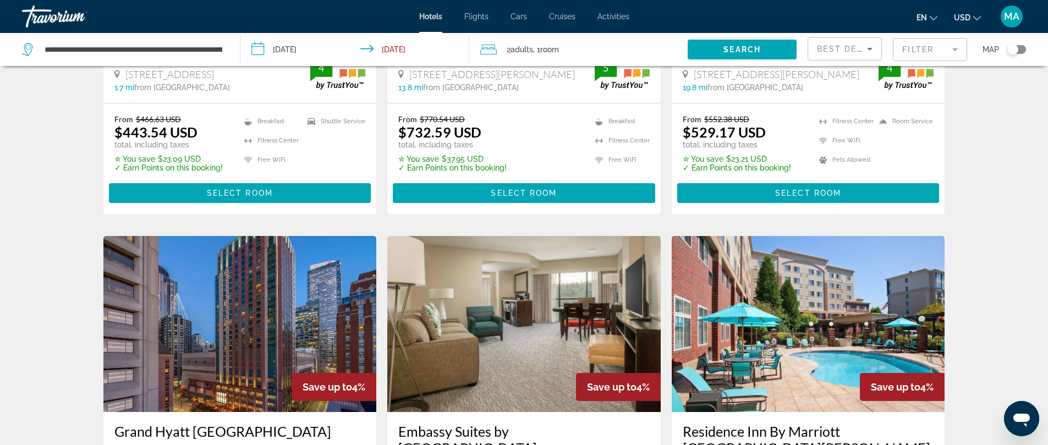
scroll to position [1527, 0]
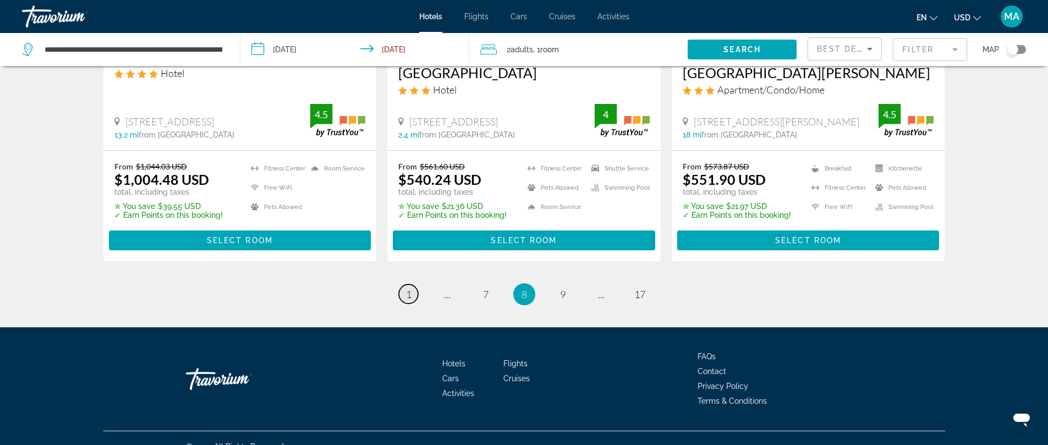
click at [409, 288] on span "1" at bounding box center [409, 294] width 6 height 12
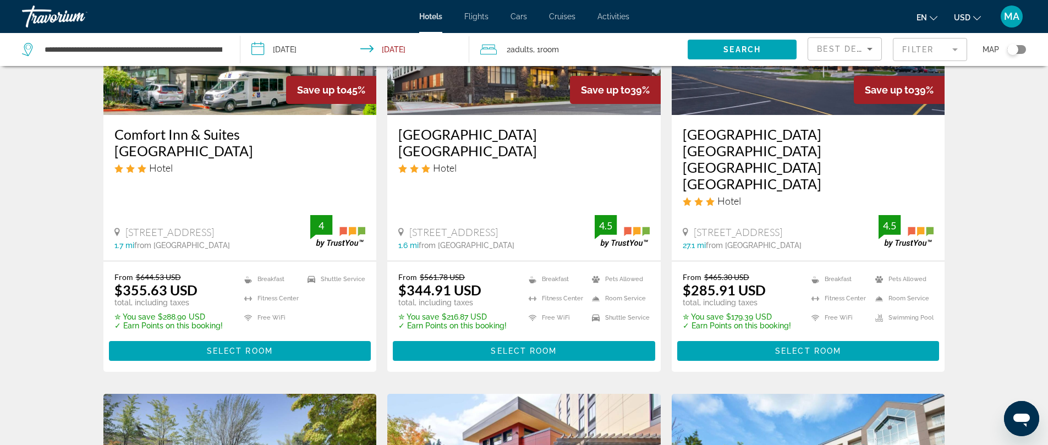
scroll to position [170, 0]
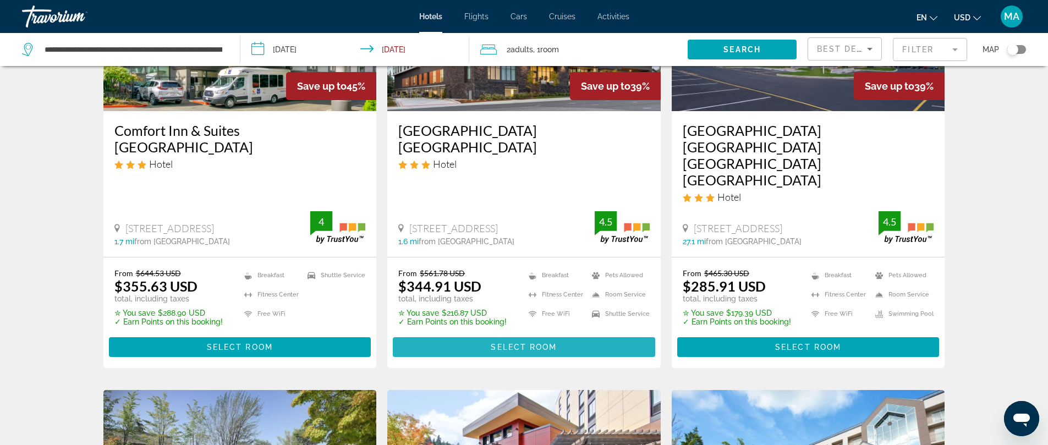
click at [520, 343] on span "Select Room" at bounding box center [524, 347] width 66 height 9
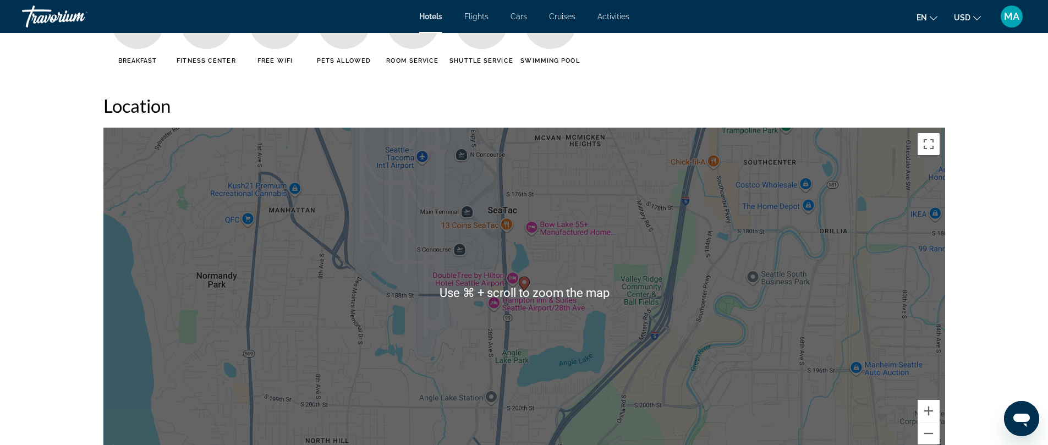
scroll to position [982, 0]
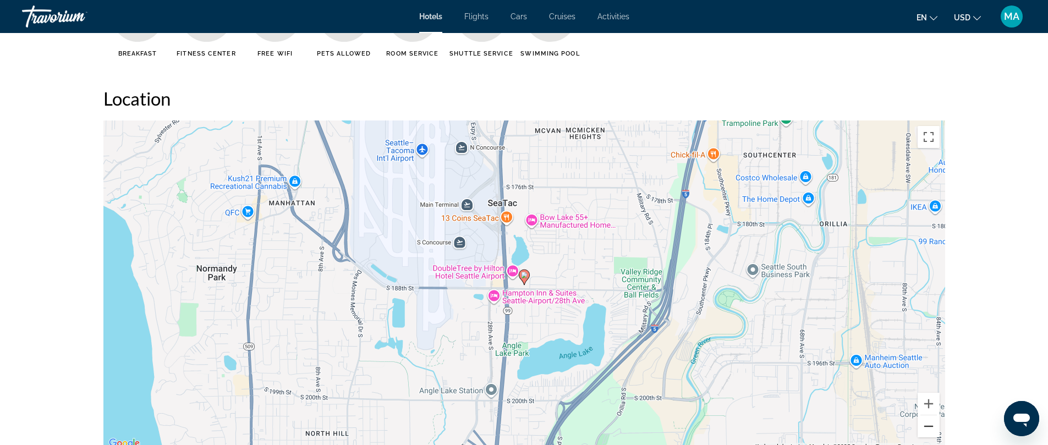
click at [929, 423] on button "Zoom out" at bounding box center [929, 427] width 22 height 22
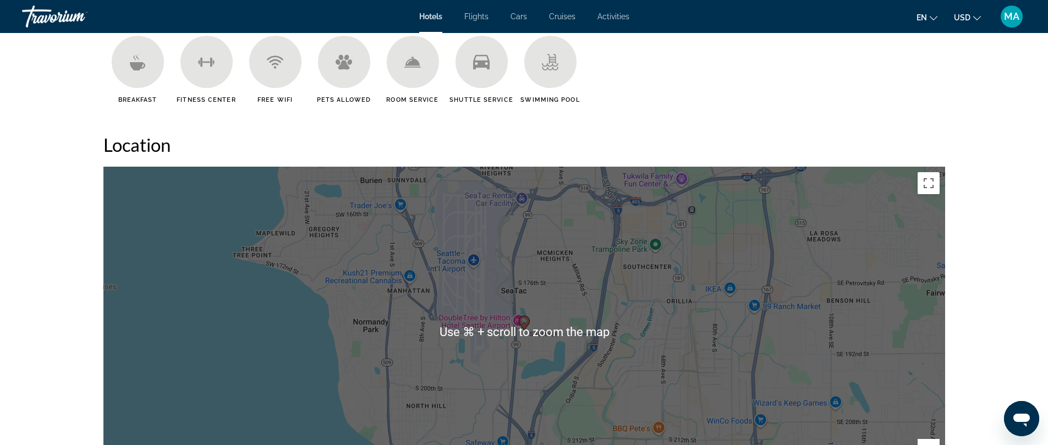
scroll to position [938, 0]
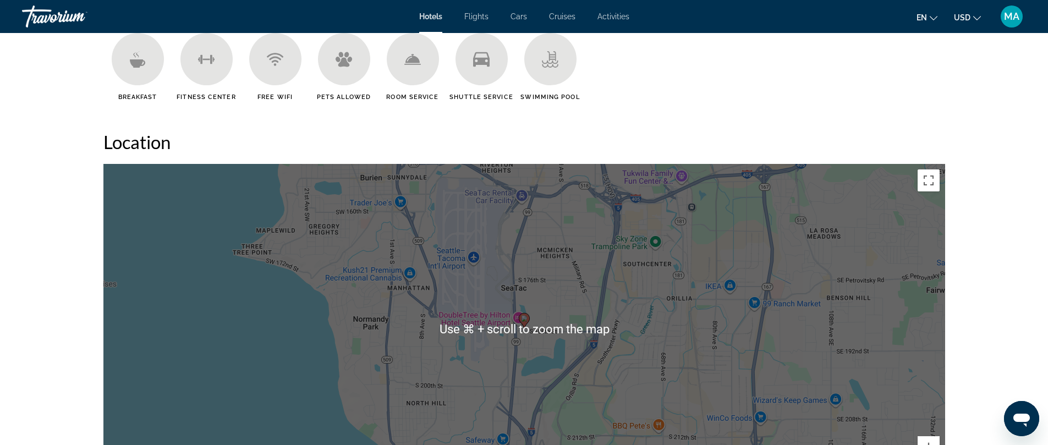
click at [539, 272] on div "To activate drag with keyboard, press Alt + Enter. Once in keyboard drag state,…" at bounding box center [524, 329] width 842 height 330
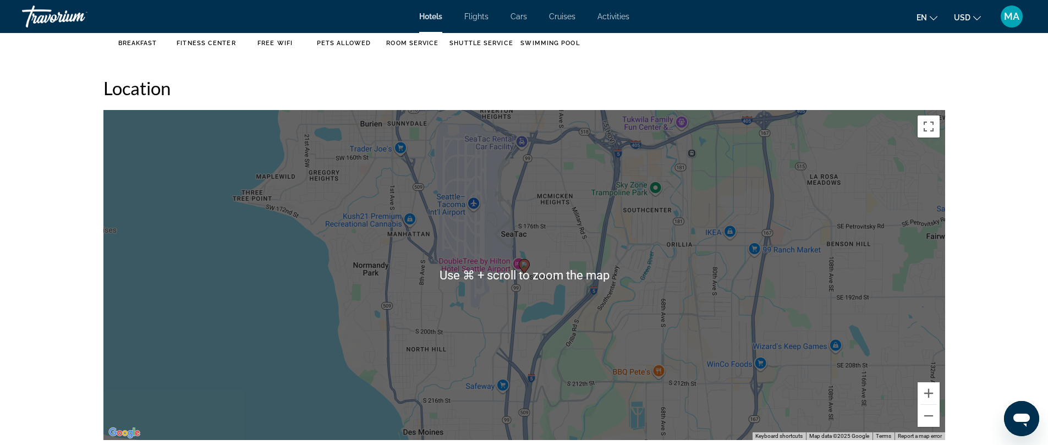
scroll to position [989, 0]
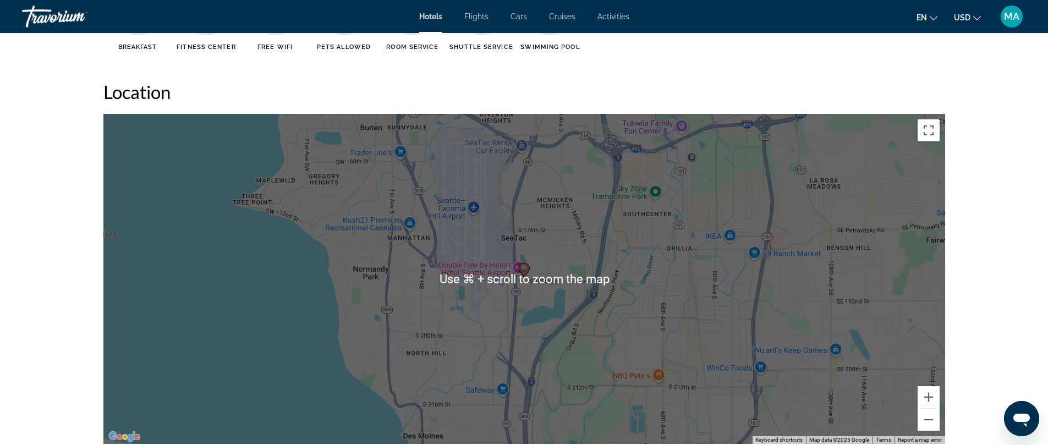
click at [460, 329] on div "To activate drag with keyboard, press Alt + Enter. Once in keyboard drag state,…" at bounding box center [524, 279] width 842 height 330
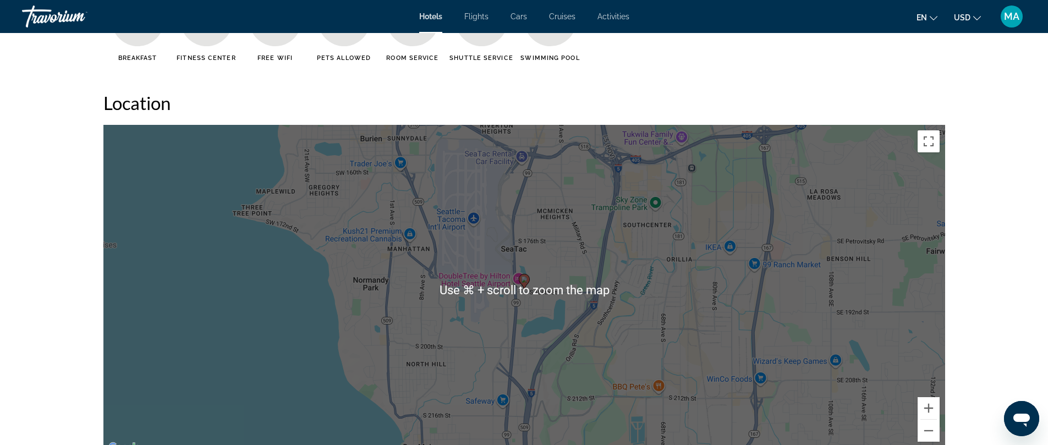
scroll to position [986, 0]
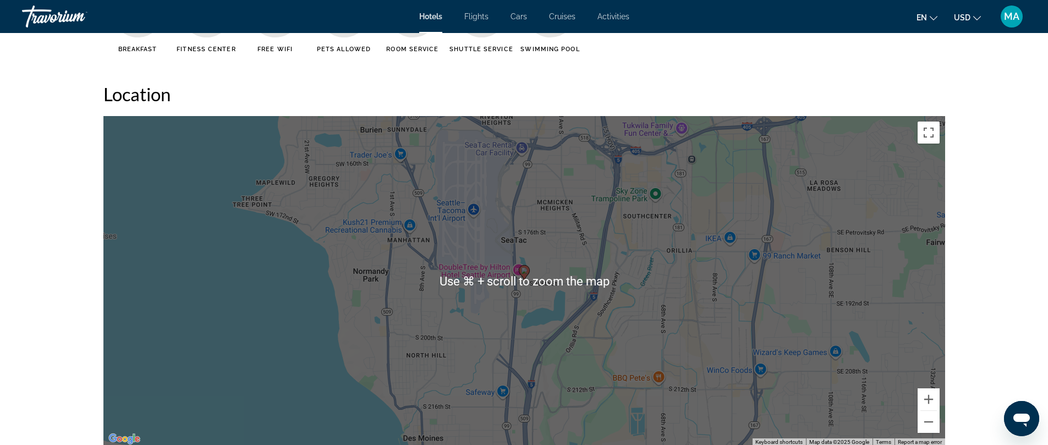
click at [496, 319] on div "To activate drag with keyboard, press Alt + Enter. Once in keyboard drag state,…" at bounding box center [524, 281] width 842 height 330
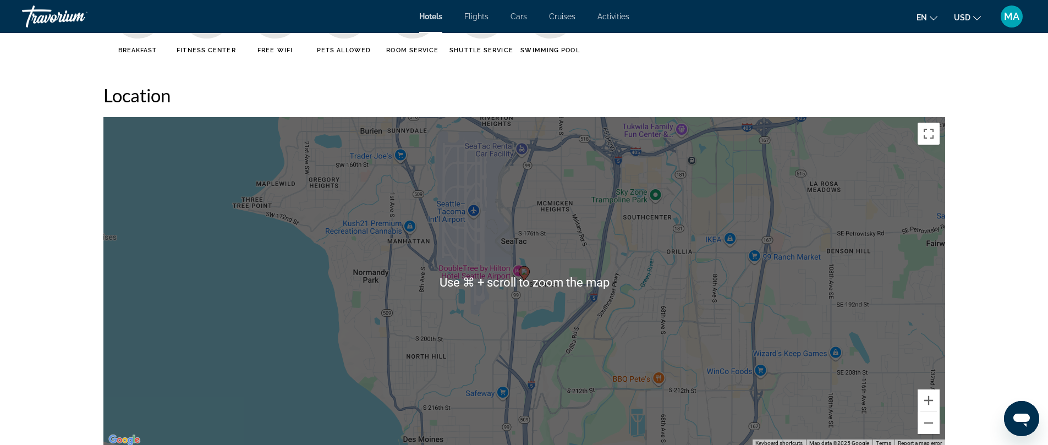
scroll to position [975, 0]
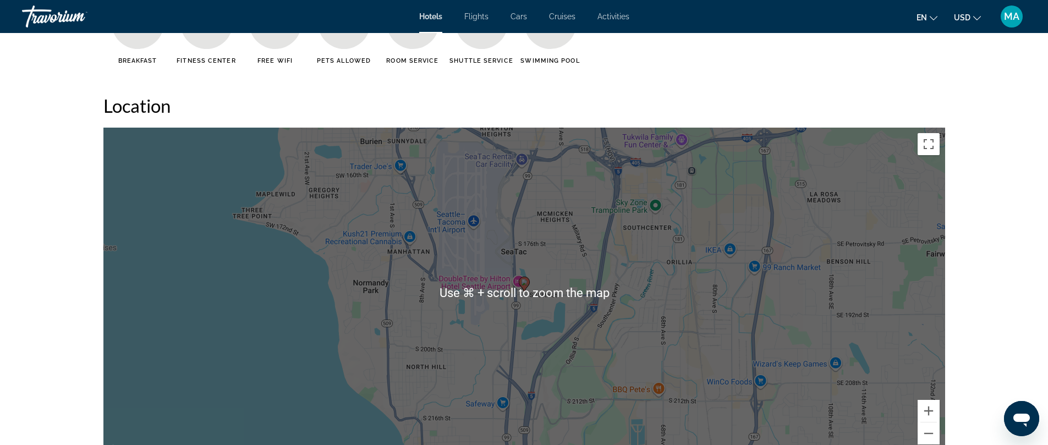
click at [556, 173] on div "To activate drag with keyboard, press Alt + Enter. Once in keyboard drag state,…" at bounding box center [524, 293] width 842 height 330
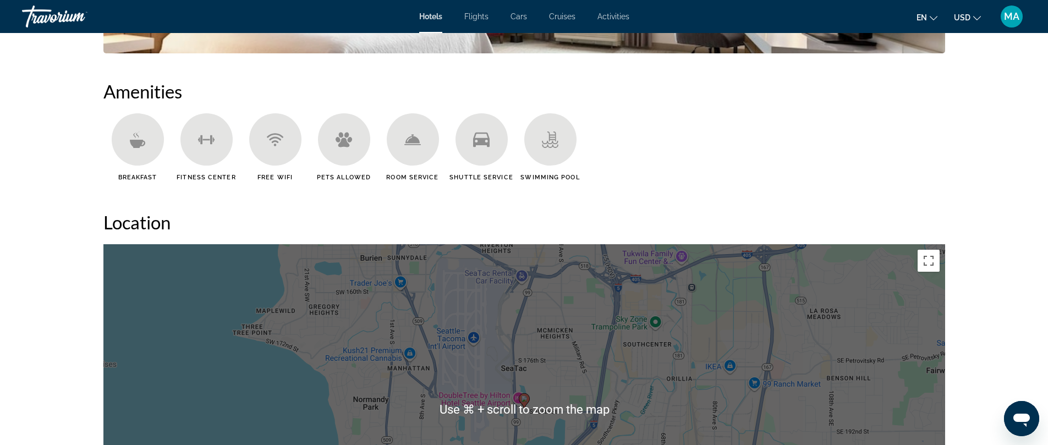
scroll to position [865, 0]
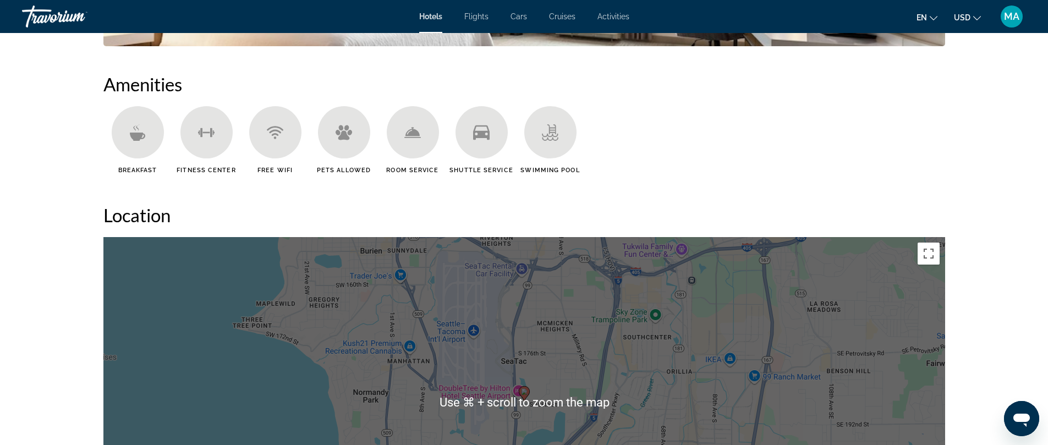
click at [439, 221] on h2 "Location" at bounding box center [524, 215] width 842 height 22
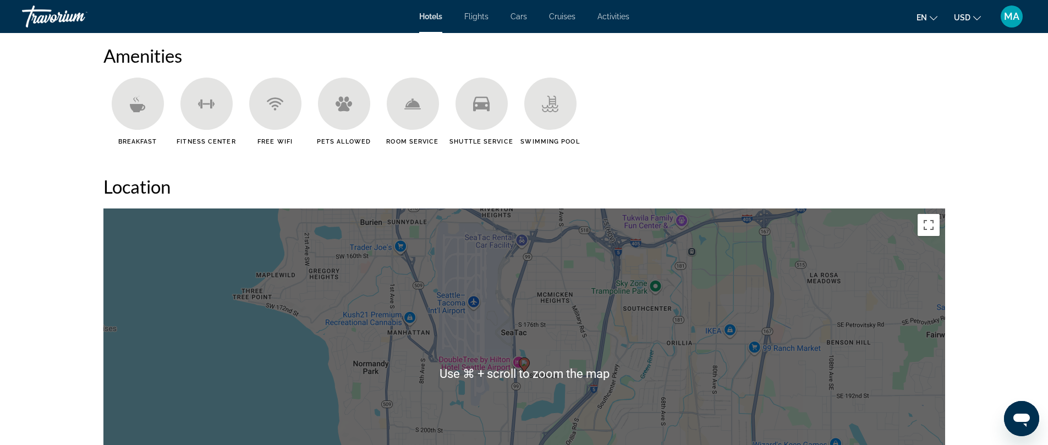
scroll to position [887, 0]
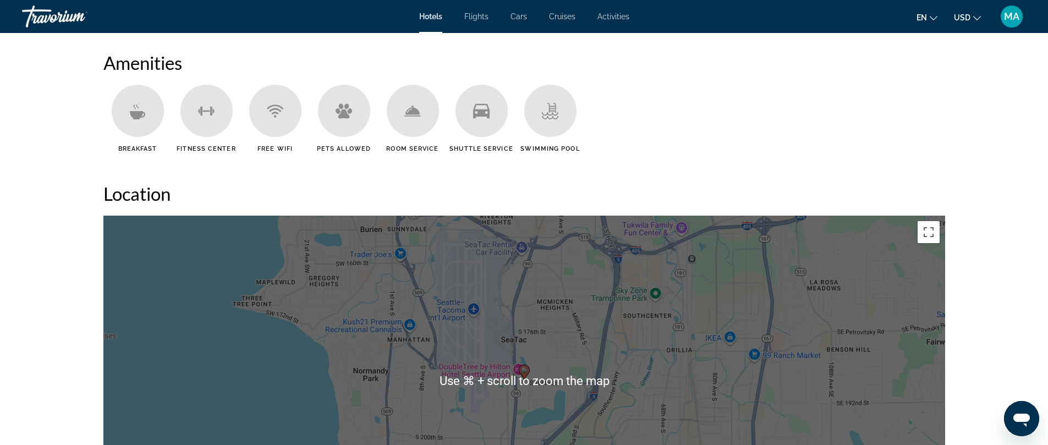
click at [494, 183] on h2 "Location" at bounding box center [524, 194] width 842 height 22
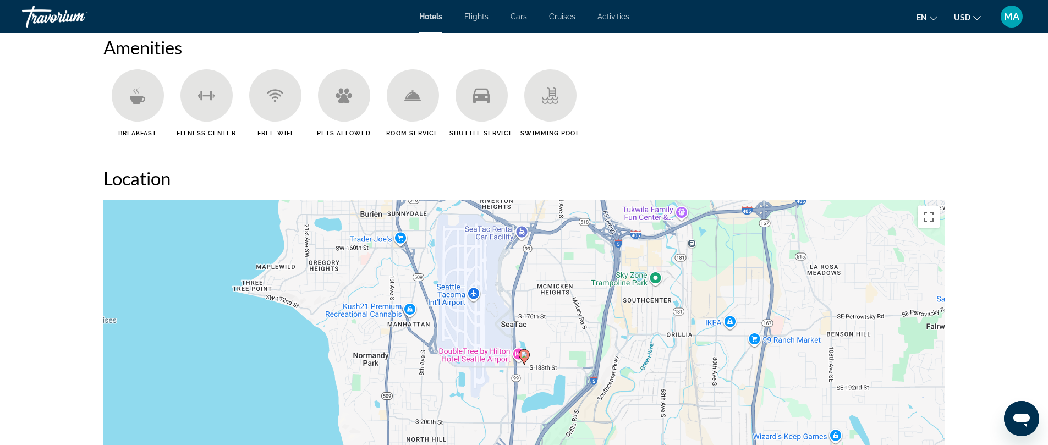
scroll to position [910, 0]
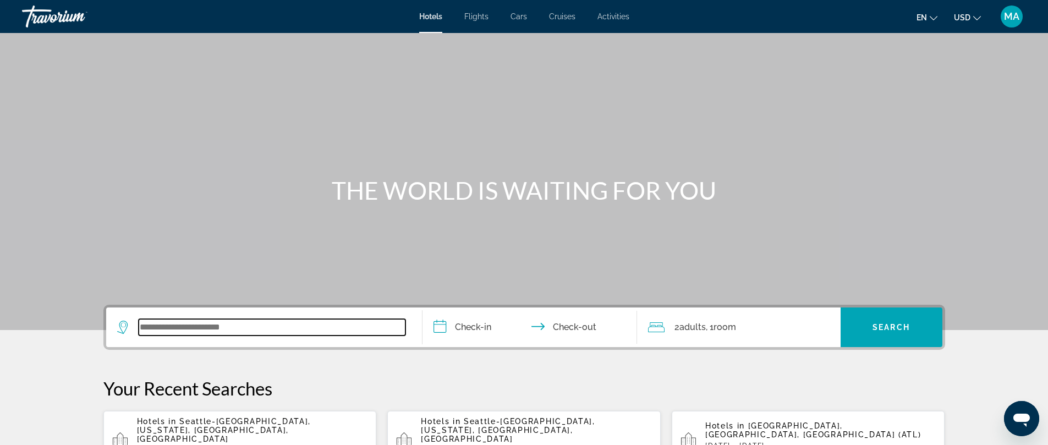
click at [379, 323] on input "Search widget" at bounding box center [272, 327] width 267 height 17
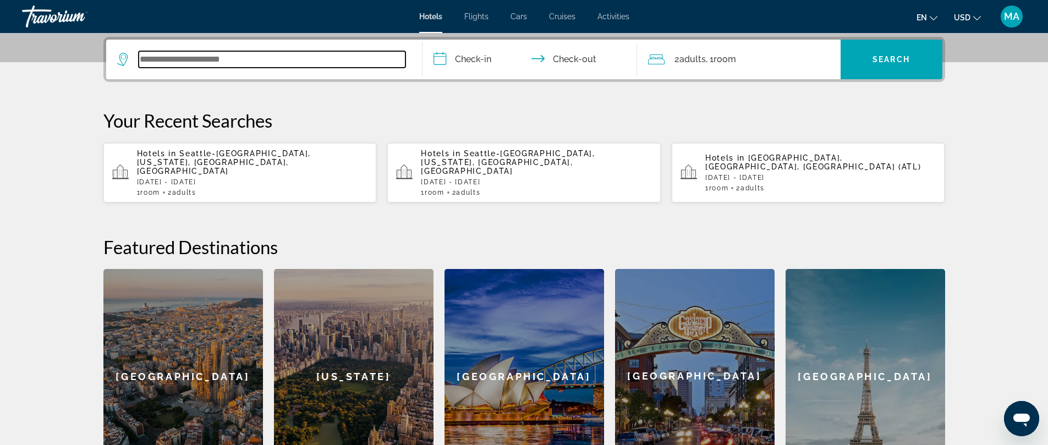
scroll to position [269, 0]
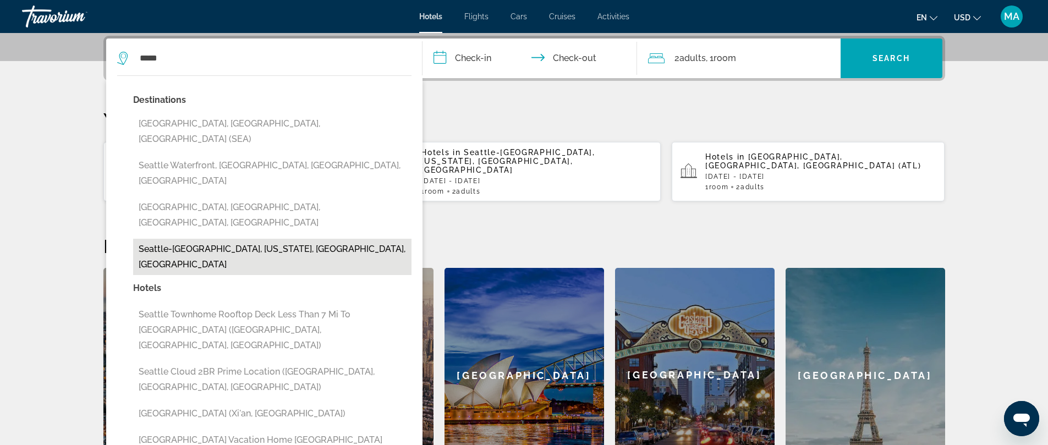
click at [228, 239] on button "Seattle-[GEOGRAPHIC_DATA], [US_STATE], [GEOGRAPHIC_DATA], [GEOGRAPHIC_DATA]" at bounding box center [272, 257] width 278 height 36
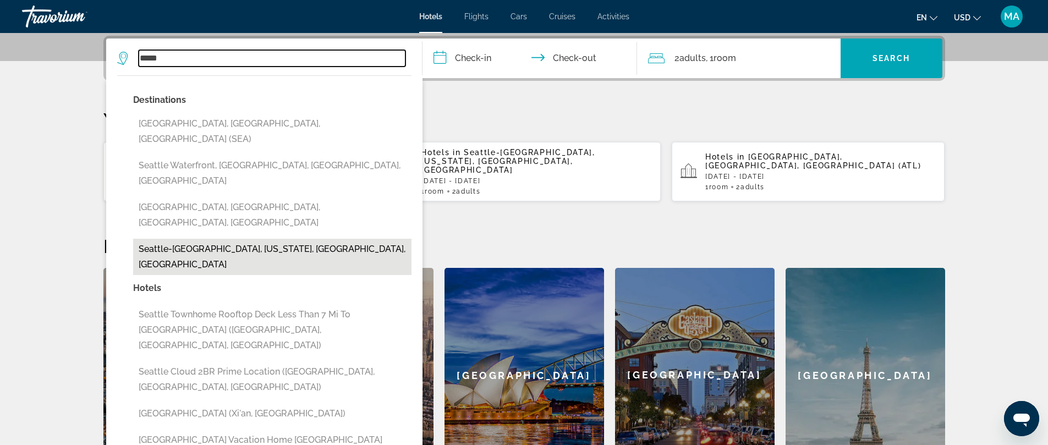
type input "**********"
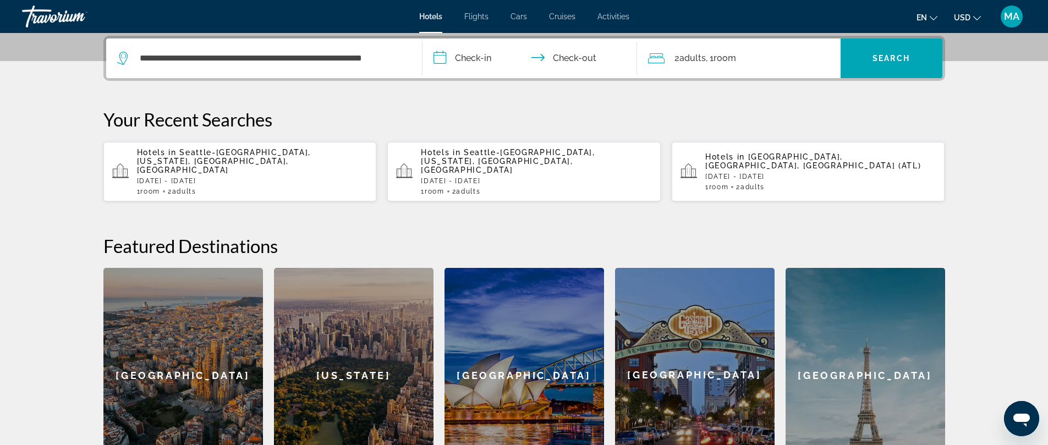
click at [444, 58] on input "**********" at bounding box center [532, 60] width 219 height 43
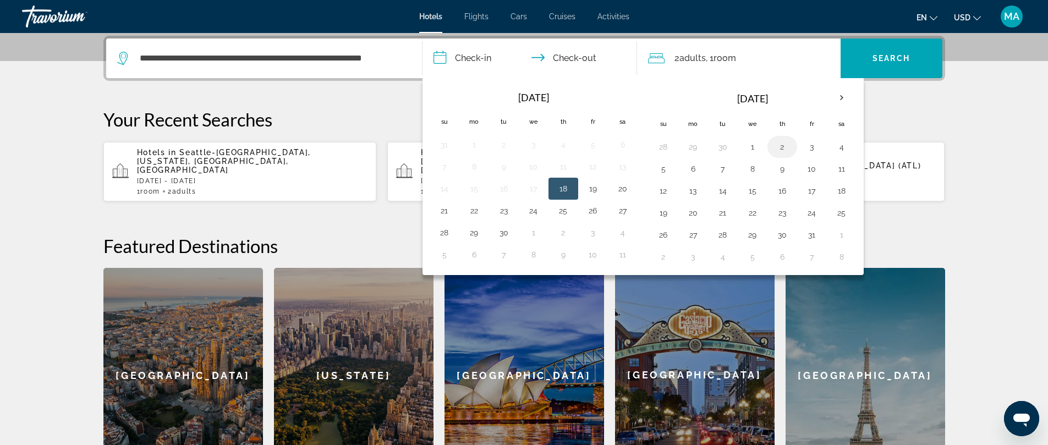
click at [780, 144] on button "2" at bounding box center [783, 146] width 18 height 15
click at [690, 168] on button "6" at bounding box center [694, 168] width 18 height 15
type input "**********"
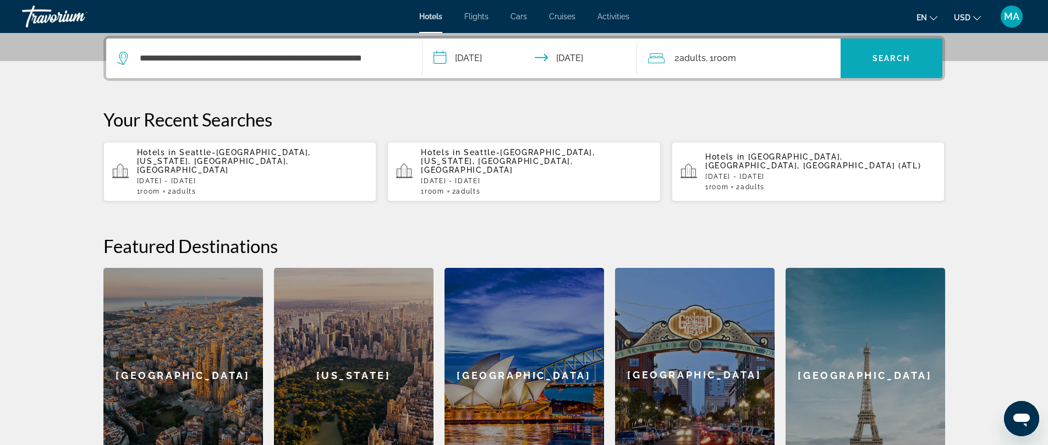
click at [893, 58] on span "Search" at bounding box center [891, 58] width 37 height 9
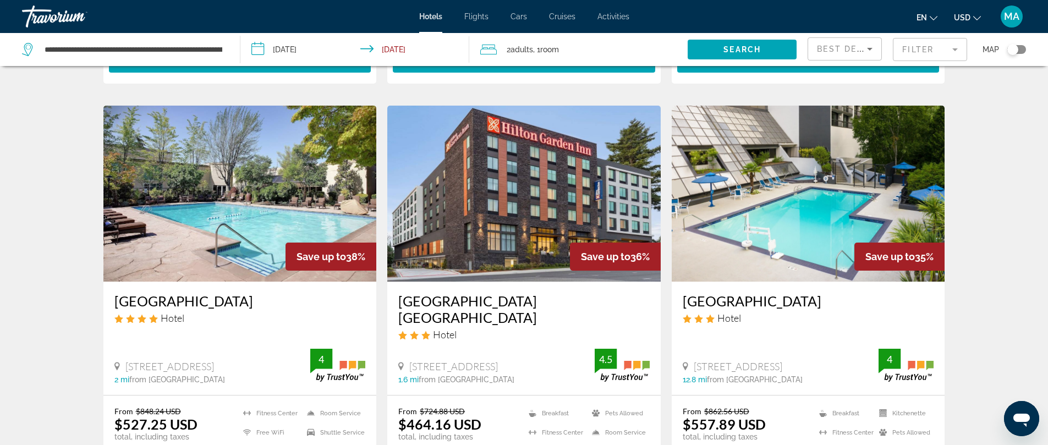
scroll to position [506, 0]
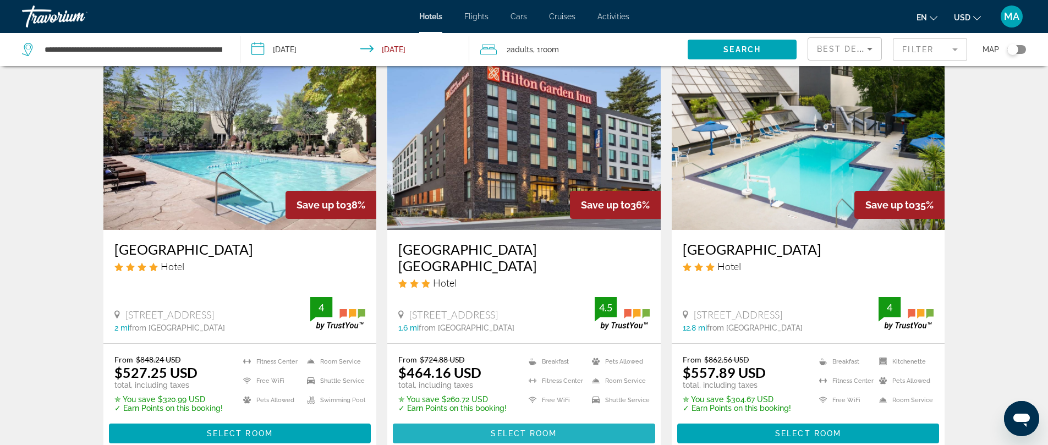
click at [508, 429] on span "Select Room" at bounding box center [524, 433] width 66 height 9
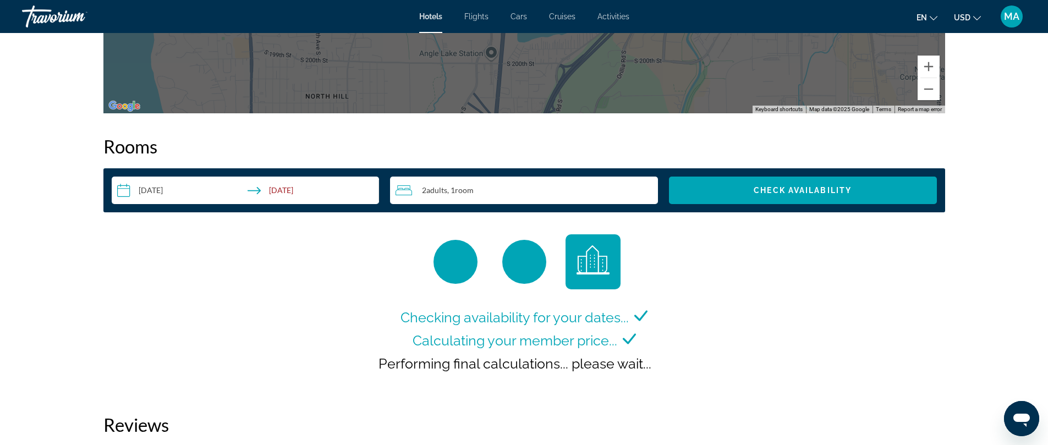
scroll to position [1352, 0]
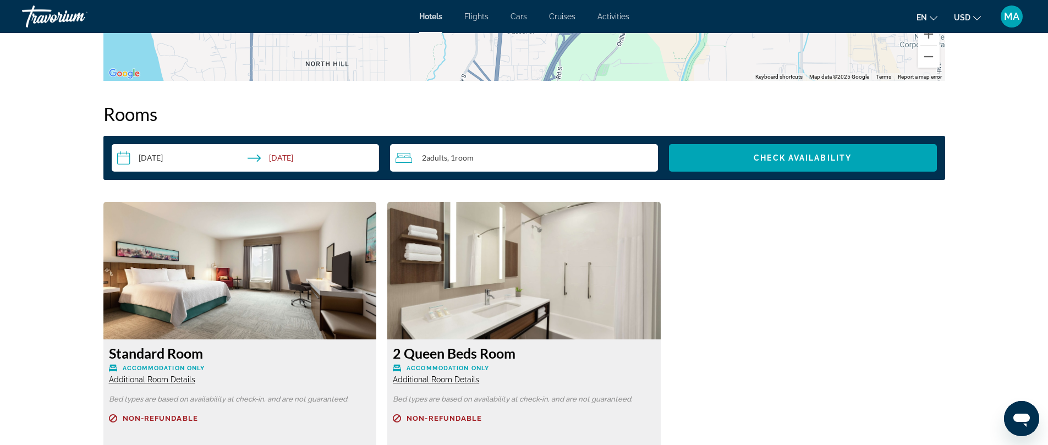
click at [778, 367] on h3 "Courtyard View Room with 2 Queen Beds and View" at bounding box center [809, 361] width 263 height 33
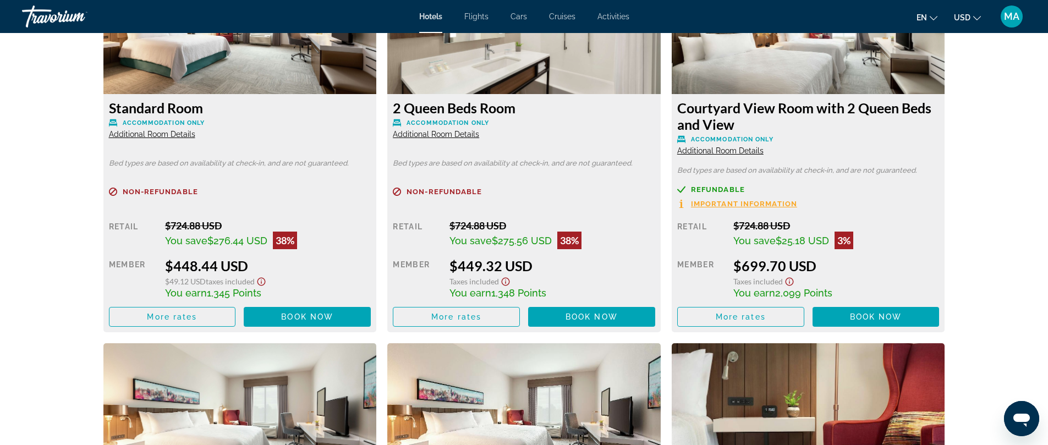
scroll to position [1598, 0]
click at [583, 315] on span "Book now" at bounding box center [592, 316] width 52 height 9
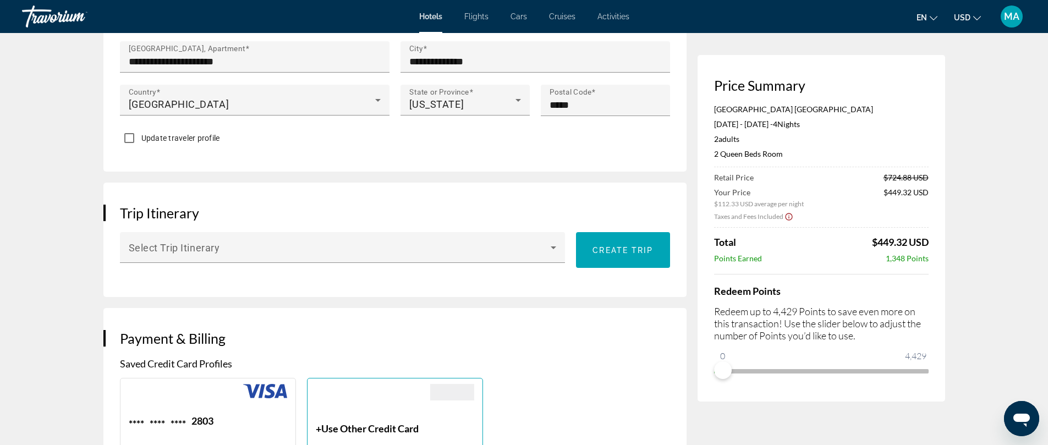
scroll to position [516, 0]
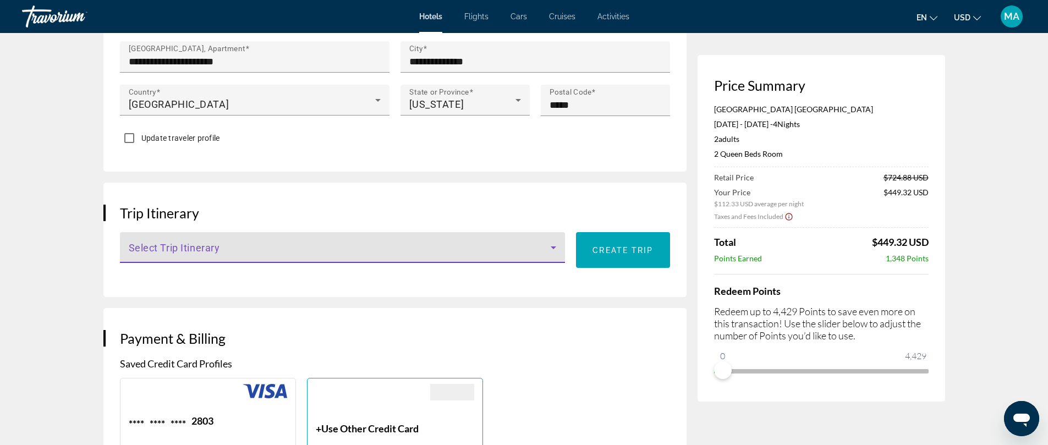
click at [556, 241] on icon "Main content" at bounding box center [553, 247] width 13 height 13
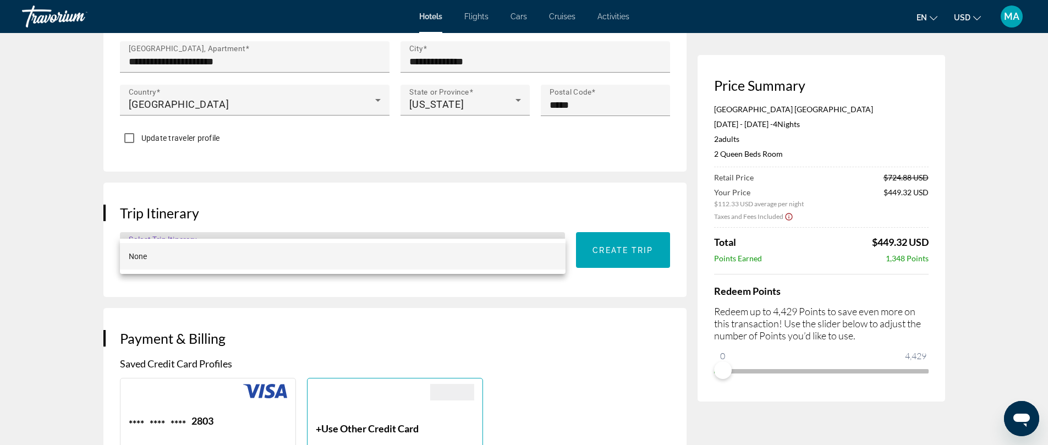
click at [555, 220] on div at bounding box center [524, 222] width 1048 height 445
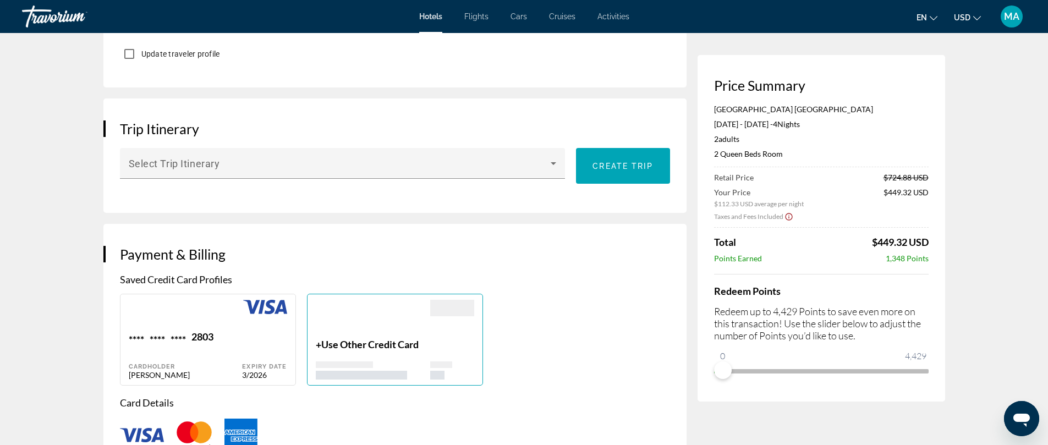
scroll to position [602, 0]
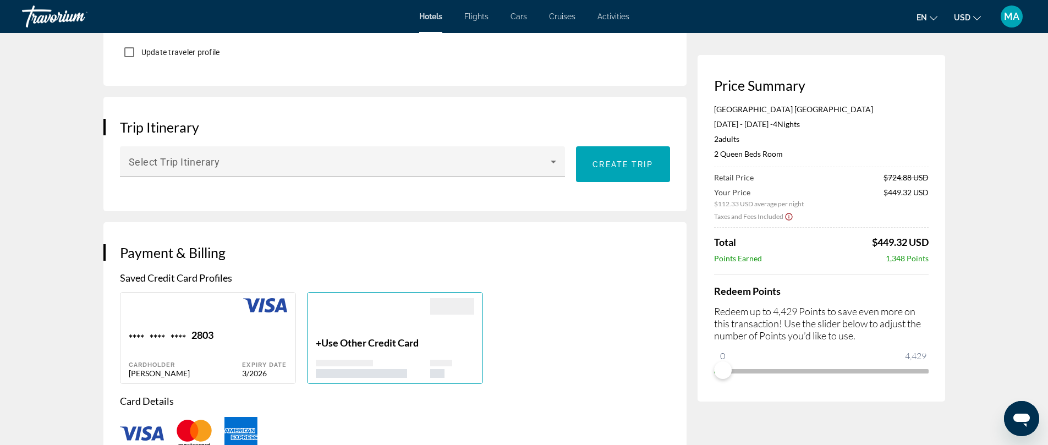
click at [352, 337] on span "Use Other Credit Card" at bounding box center [369, 343] width 97 height 12
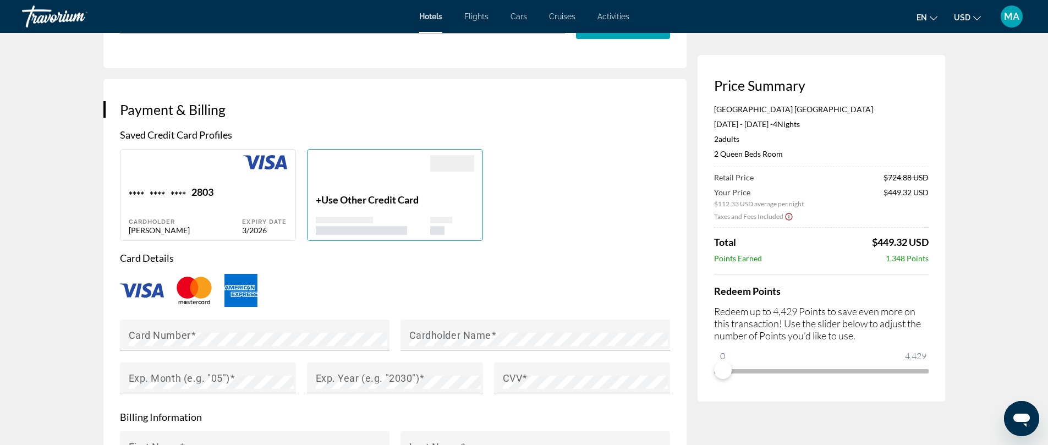
scroll to position [749, 0]
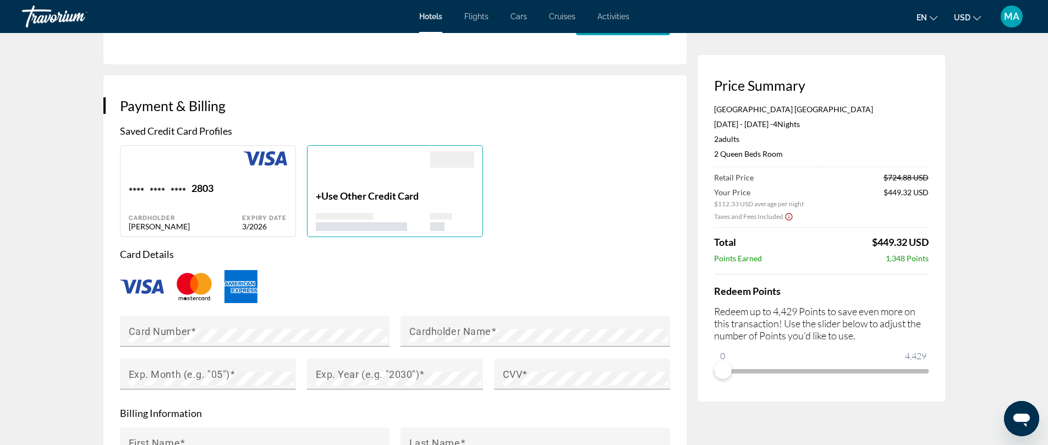
click at [208, 182] on div "2803" at bounding box center [203, 189] width 22 height 15
type input "****"
type input "******"
type input "**********"
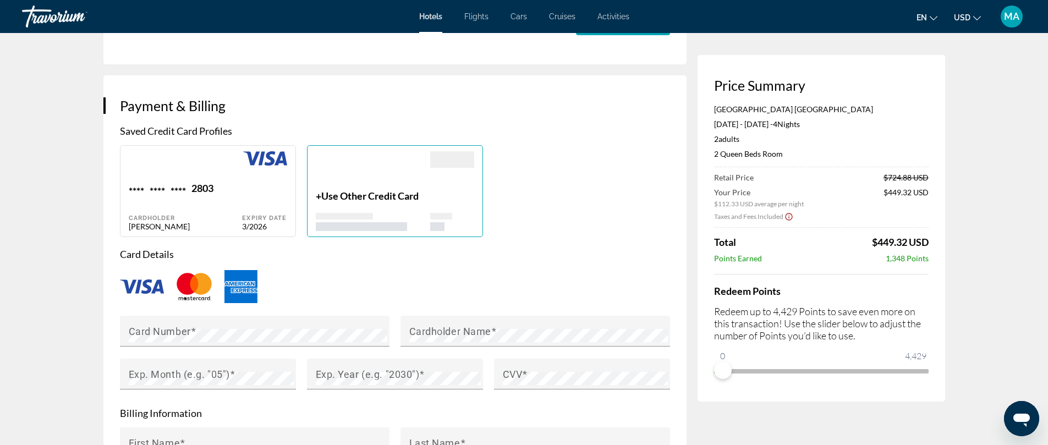
type input "**********"
type input "*****"
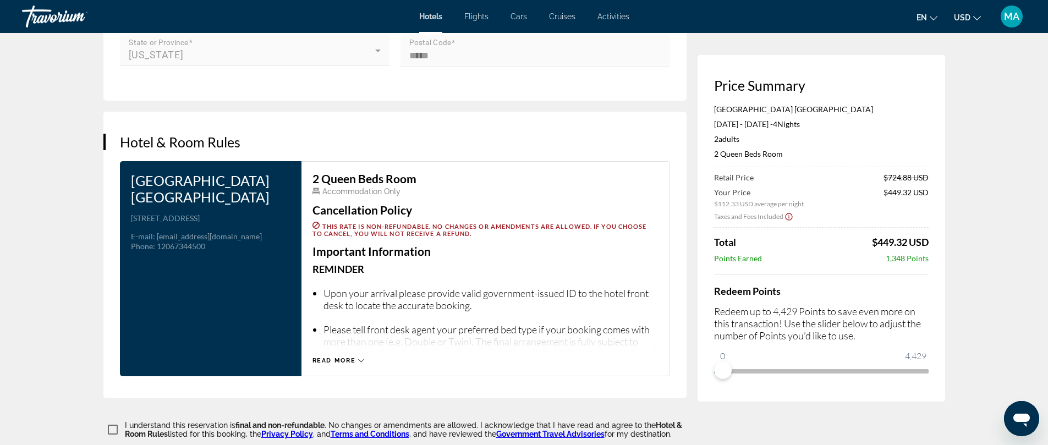
scroll to position [1286, 0]
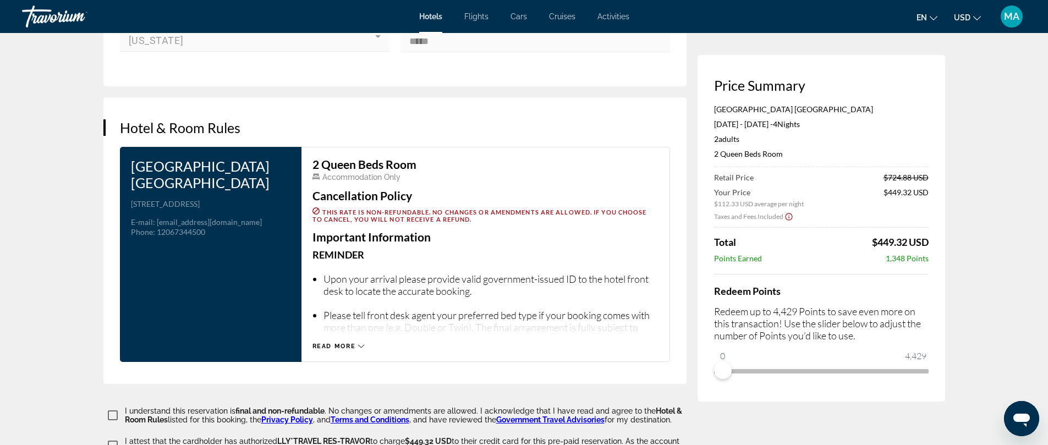
click at [361, 343] on icon "Main content" at bounding box center [361, 346] width 6 height 6
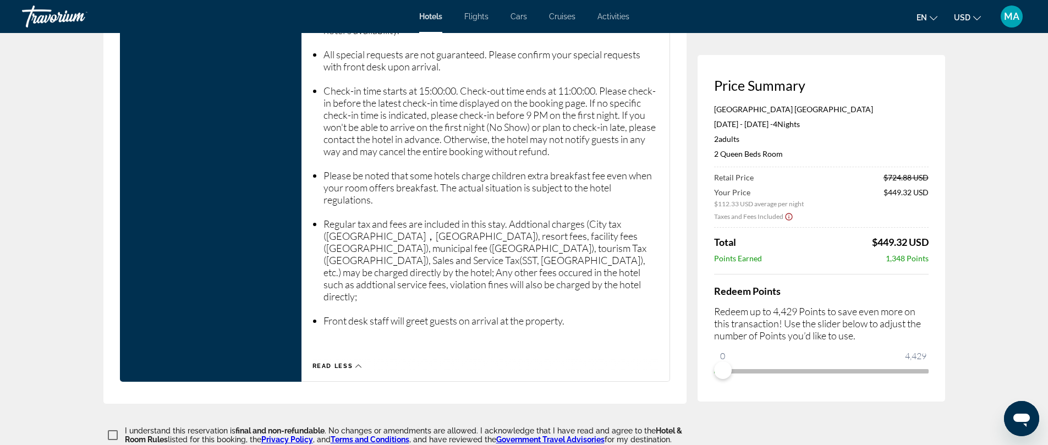
scroll to position [1596, 0]
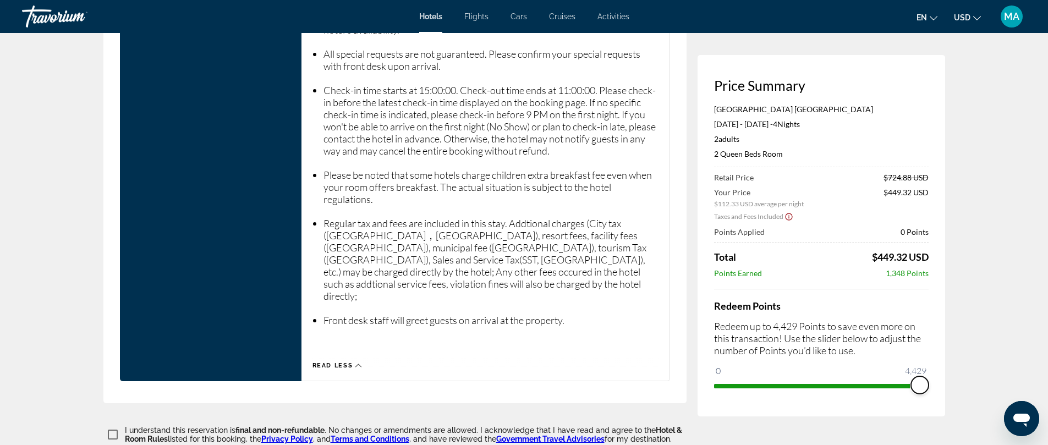
drag, startPoint x: 724, startPoint y: 371, endPoint x: 927, endPoint y: 375, distance: 203.1
click at [927, 384] on ngx-slider "0 4,429 4,429" at bounding box center [821, 385] width 215 height 2
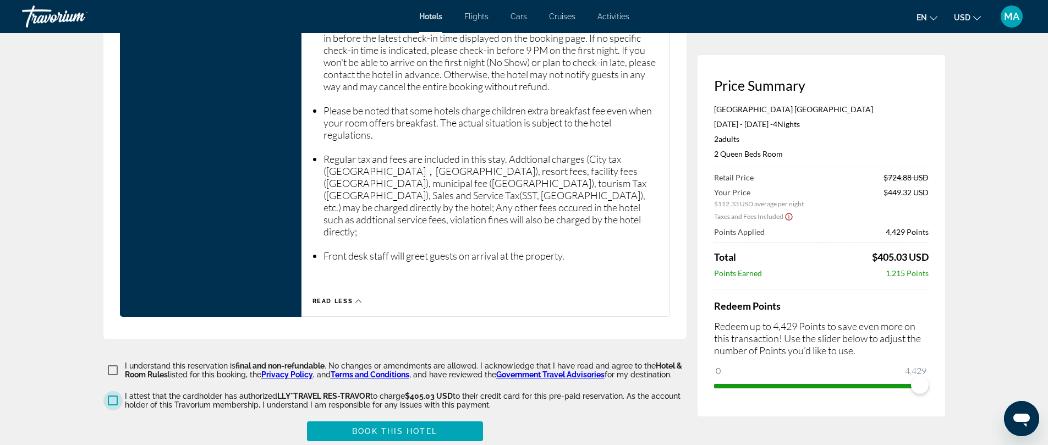
scroll to position [1671, 0]
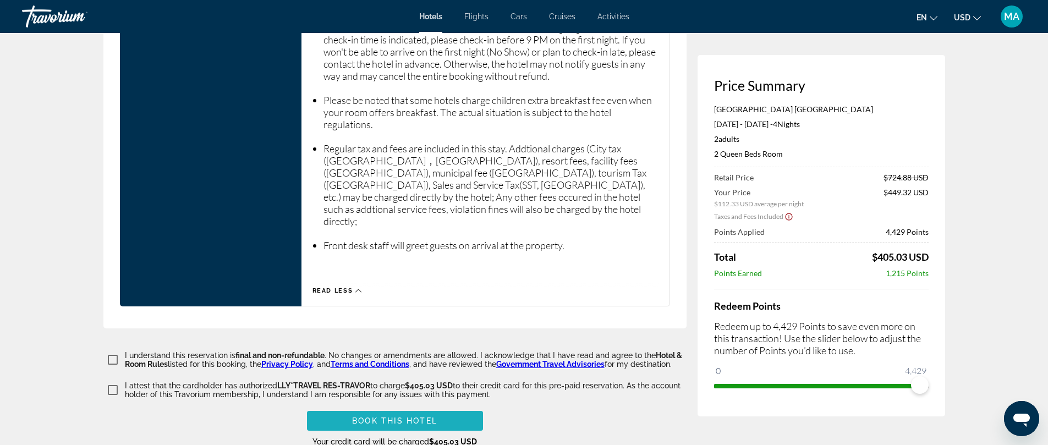
click at [402, 417] on span "Book this hotel" at bounding box center [394, 421] width 85 height 9
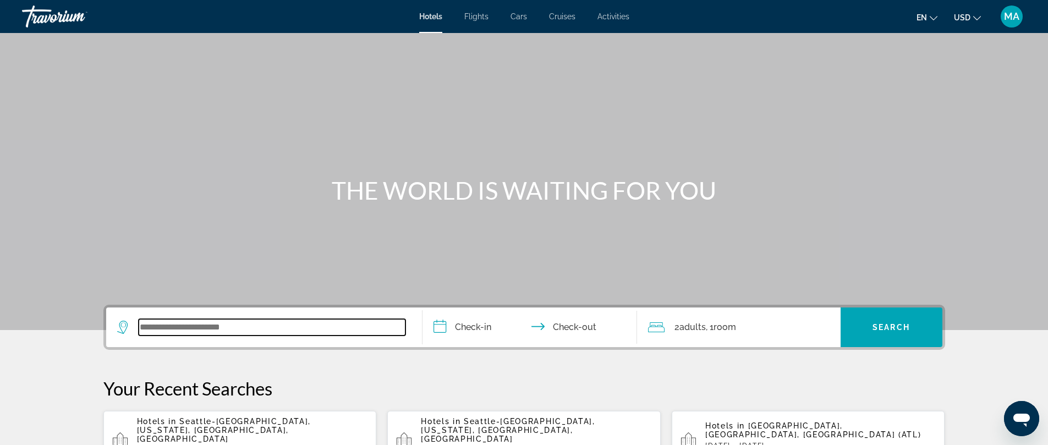
click at [319, 329] on input "Search widget" at bounding box center [272, 327] width 267 height 17
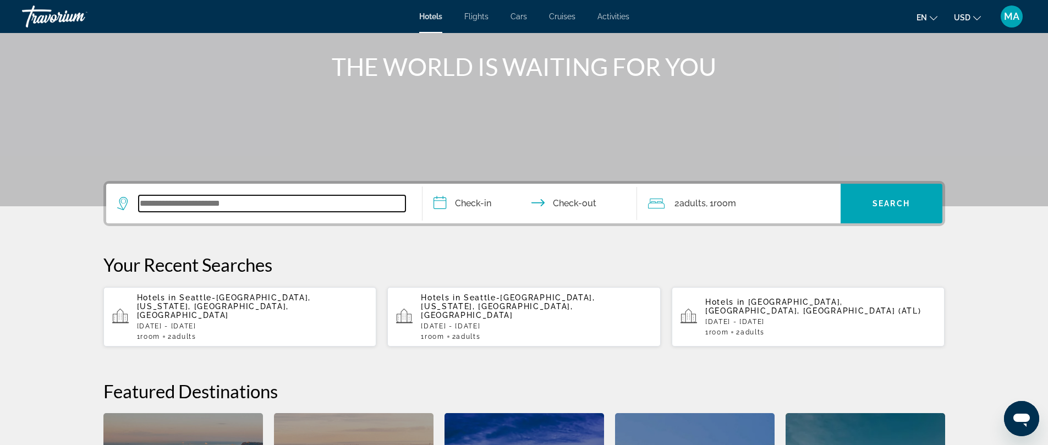
scroll to position [113, 0]
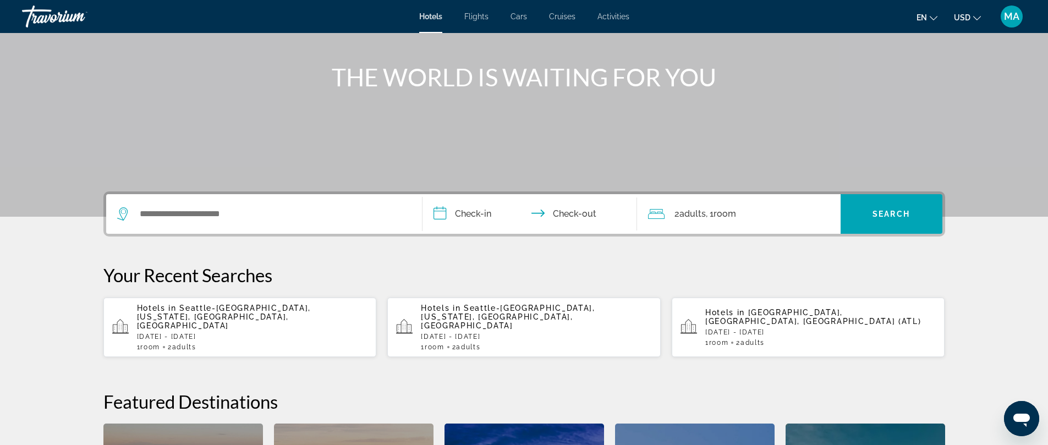
click at [206, 316] on span "Seattle-Tacoma International Airport, Washington, WA, United States" at bounding box center [224, 317] width 174 height 26
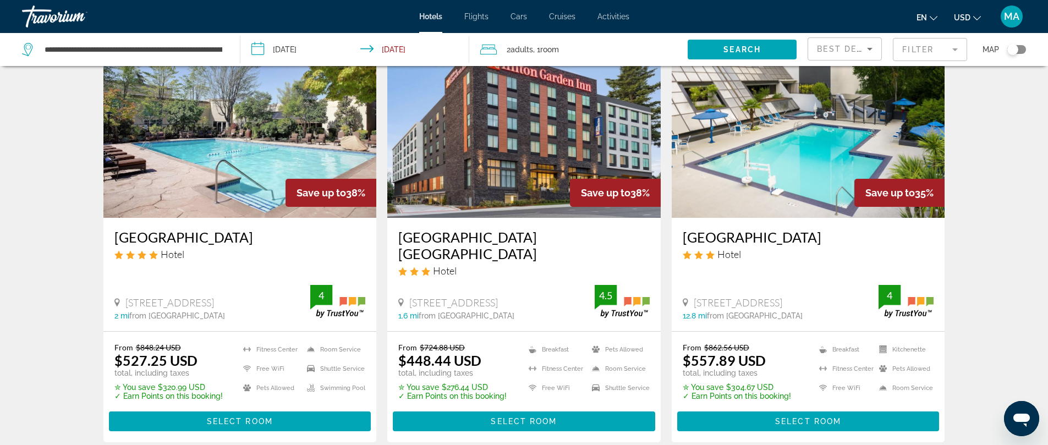
scroll to position [544, 0]
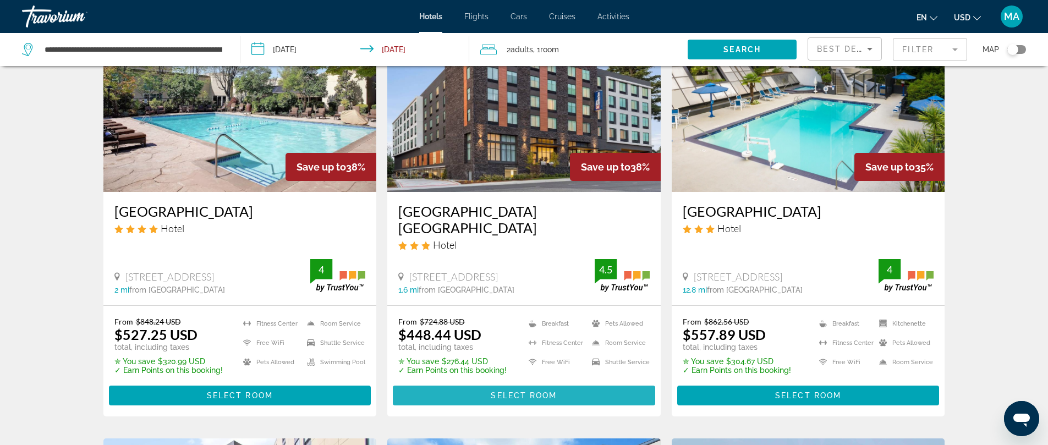
click at [462, 383] on span "Main content" at bounding box center [524, 396] width 263 height 26
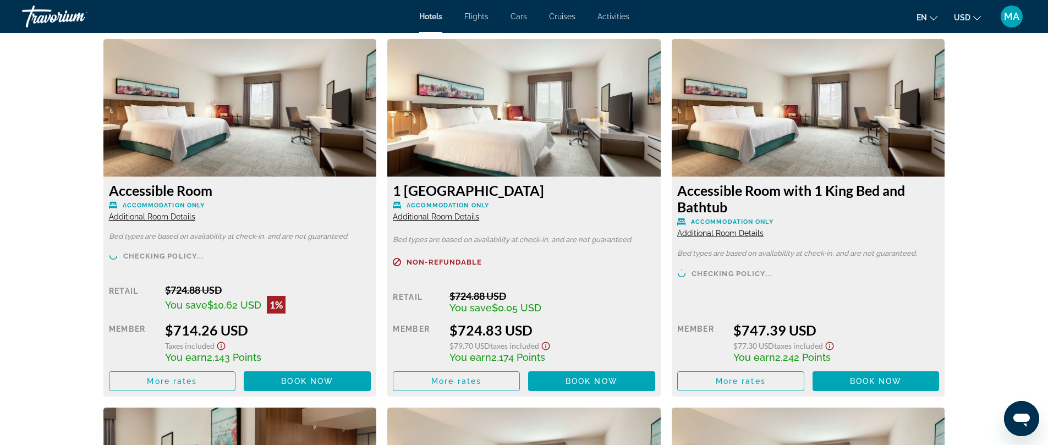
scroll to position [2289, 0]
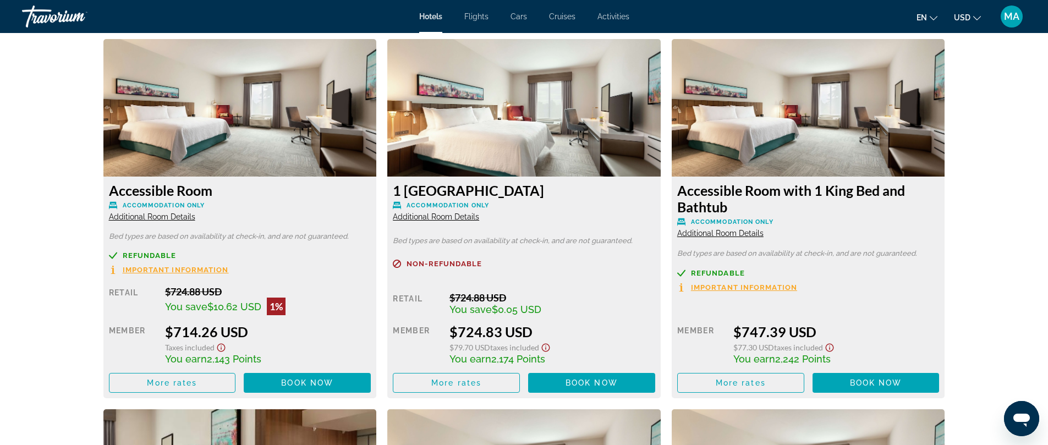
click at [520, 14] on span "Cars" at bounding box center [519, 16] width 17 height 9
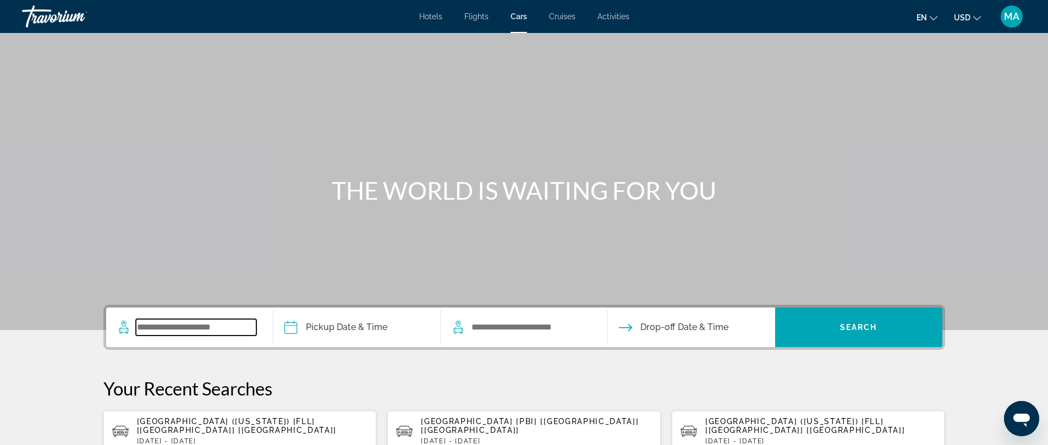
click at [194, 331] on input "Search widget" at bounding box center [196, 327] width 121 height 17
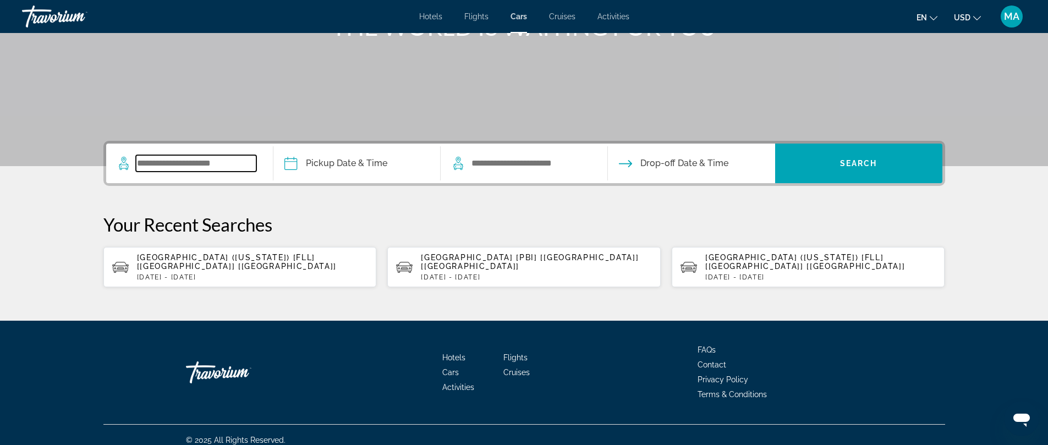
scroll to position [166, 0]
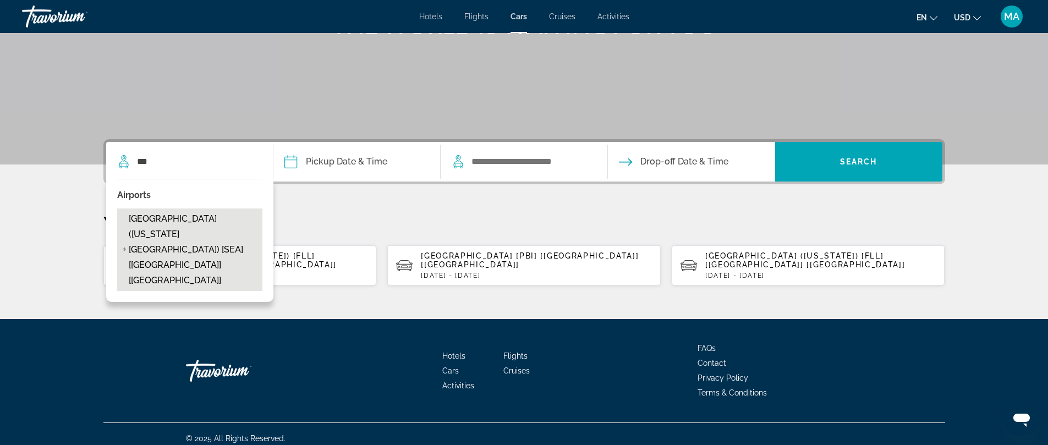
click at [173, 220] on span "Seattle Airport (Washington State) [SEA] [WA] [US]" at bounding box center [193, 249] width 128 height 77
type input "**********"
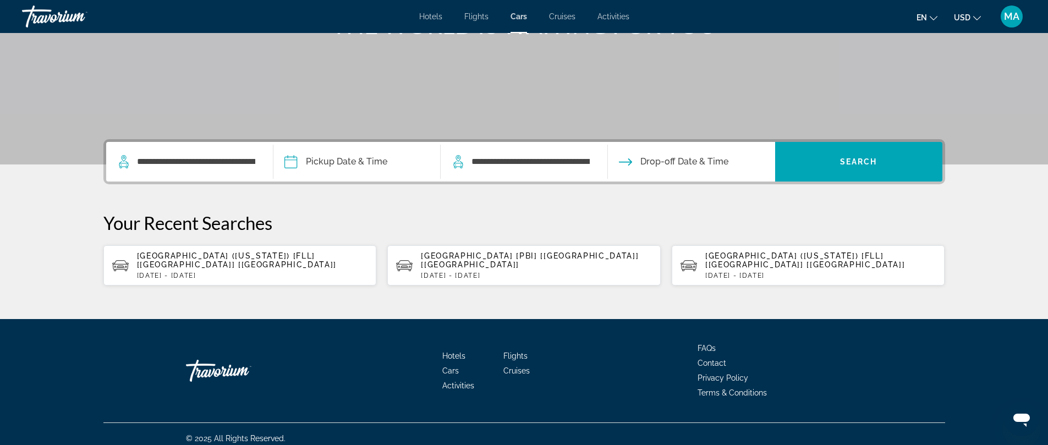
click at [333, 161] on input "Pickup date" at bounding box center [357, 163] width 172 height 43
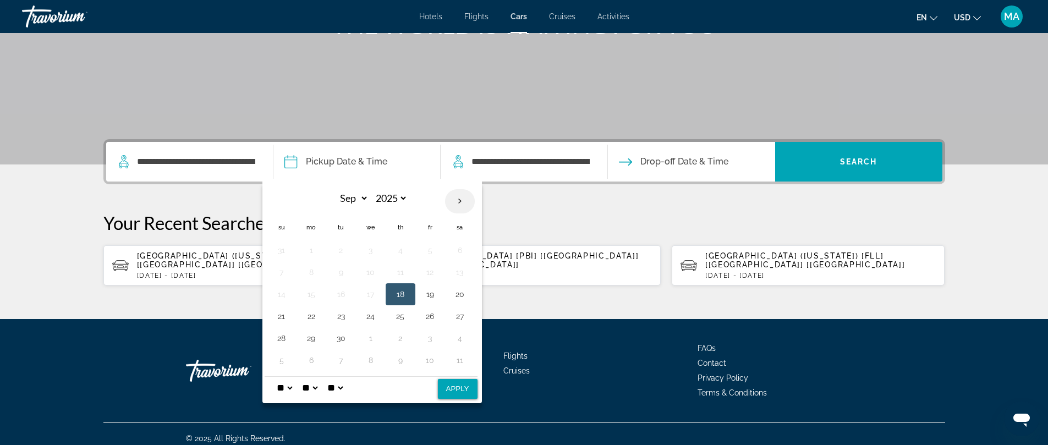
click at [460, 198] on th "Next month" at bounding box center [460, 201] width 30 height 24
select select "*"
click at [401, 252] on button "2" at bounding box center [401, 250] width 18 height 15
click at [311, 272] on button "6" at bounding box center [312, 272] width 18 height 15
click at [397, 250] on button "2" at bounding box center [401, 250] width 18 height 15
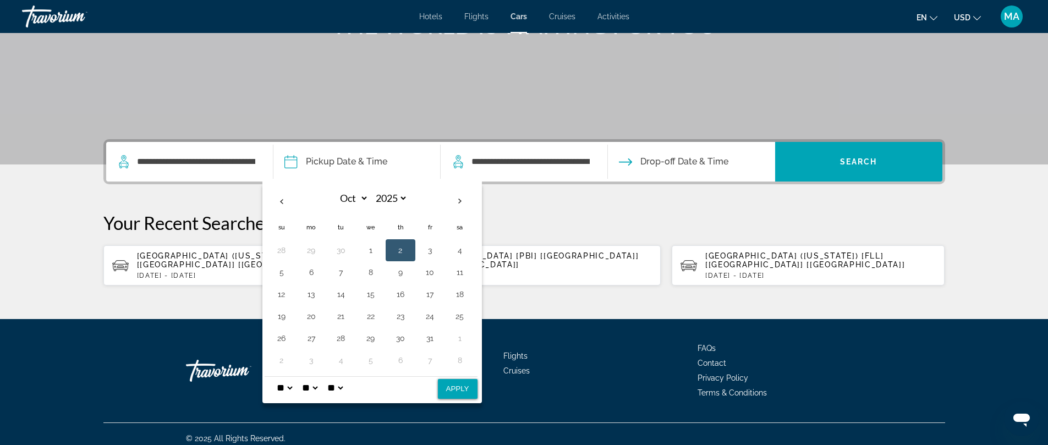
click at [693, 165] on span "Drop-off Date & Time" at bounding box center [685, 161] width 88 height 15
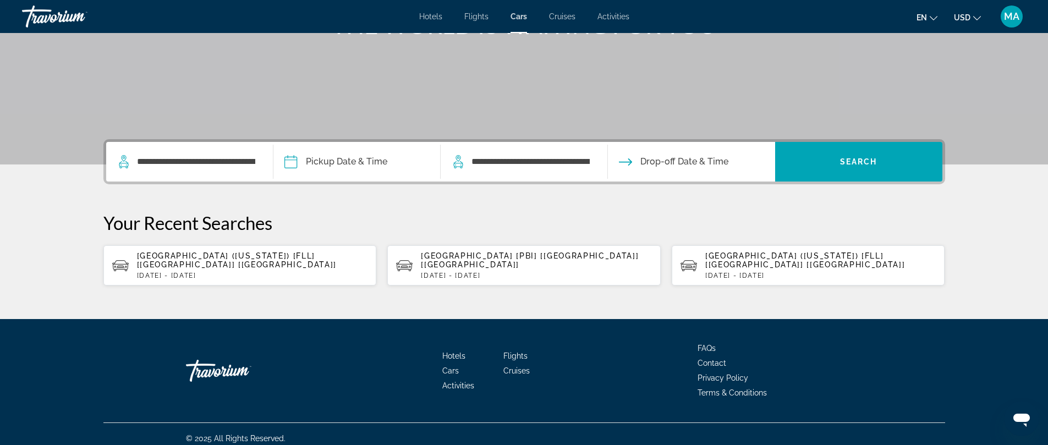
click at [676, 160] on span "Drop-off Date & Time" at bounding box center [685, 161] width 88 height 15
click at [355, 158] on input "Pickup date" at bounding box center [357, 163] width 172 height 43
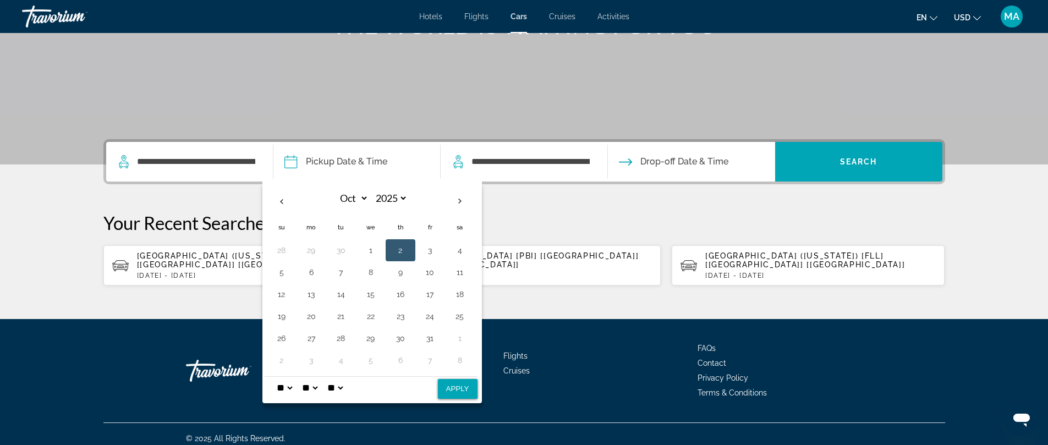
click at [400, 248] on button "2" at bounding box center [401, 250] width 18 height 15
click at [402, 250] on button "2" at bounding box center [401, 250] width 18 height 15
click at [401, 250] on button "2" at bounding box center [401, 250] width 18 height 15
click at [460, 390] on button "Apply" at bounding box center [458, 389] width 40 height 20
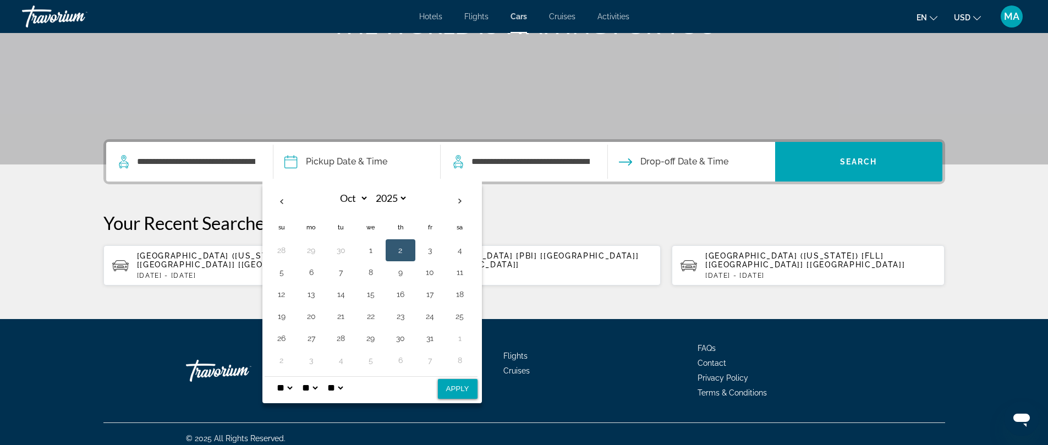
type input "**********"
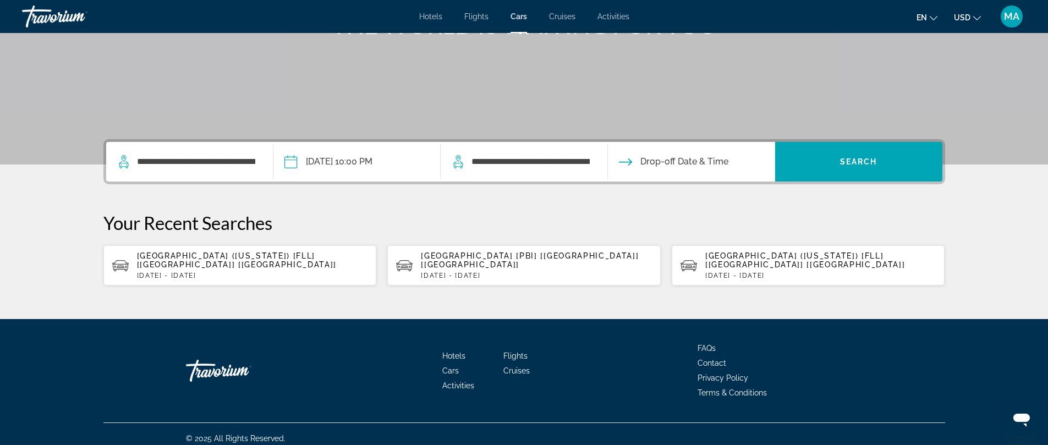
click at [627, 159] on input "Drop-off date" at bounding box center [691, 163] width 172 height 43
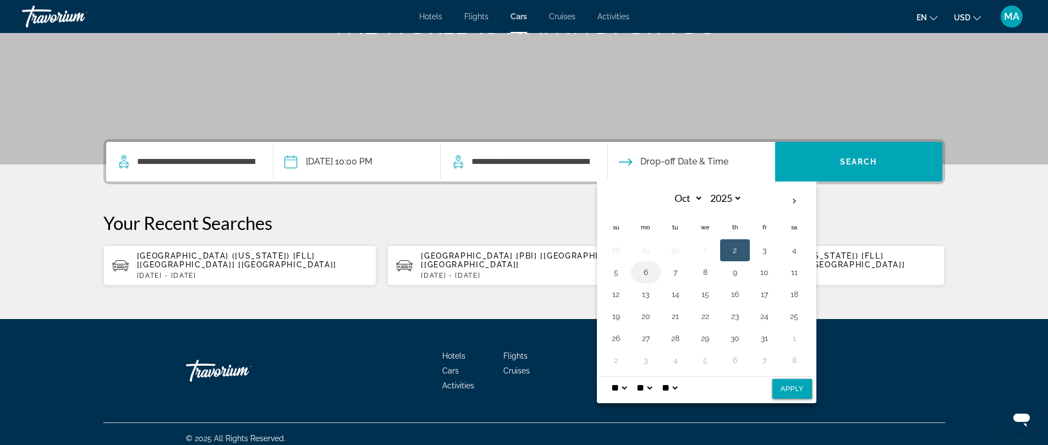
click at [642, 271] on button "6" at bounding box center [646, 272] width 18 height 15
click at [797, 395] on button "Apply" at bounding box center [793, 389] width 40 height 20
type input "**********"
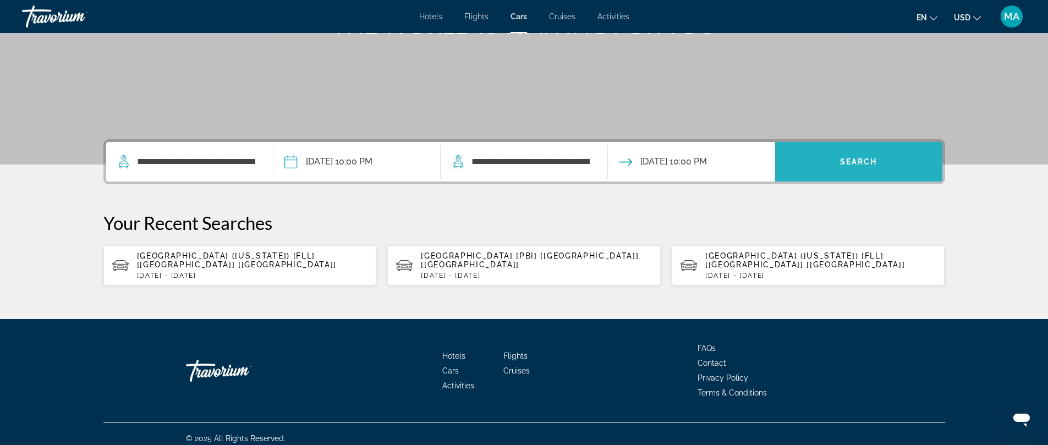
click at [834, 161] on span "Search widget" at bounding box center [859, 162] width 167 height 26
